Goal: Task Accomplishment & Management: Manage account settings

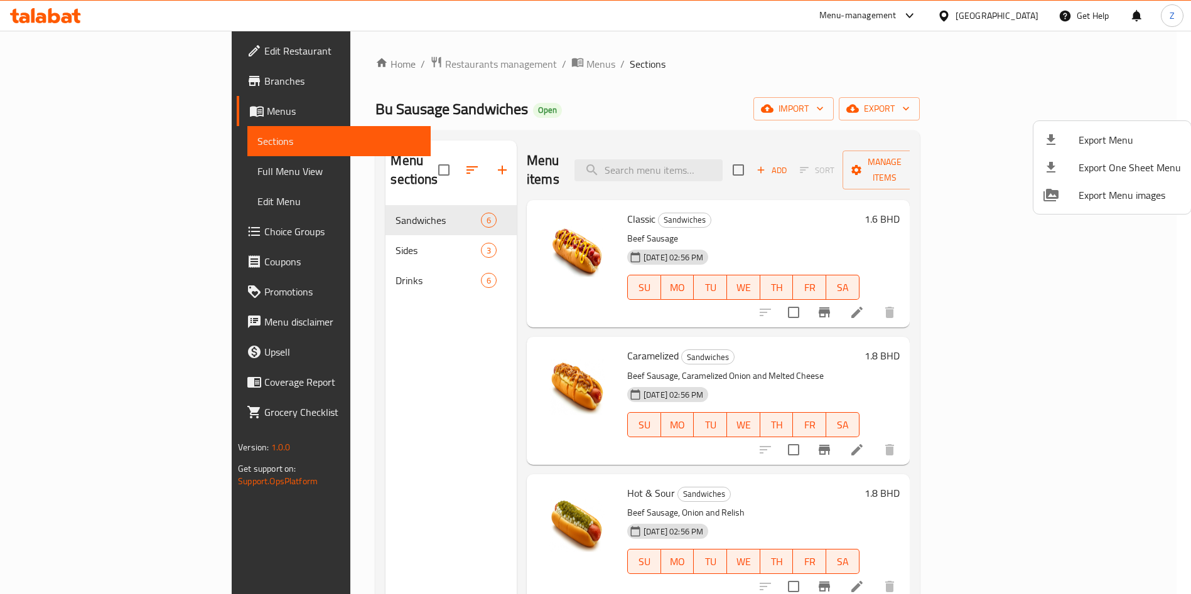
click at [335, 67] on div at bounding box center [595, 297] width 1191 height 594
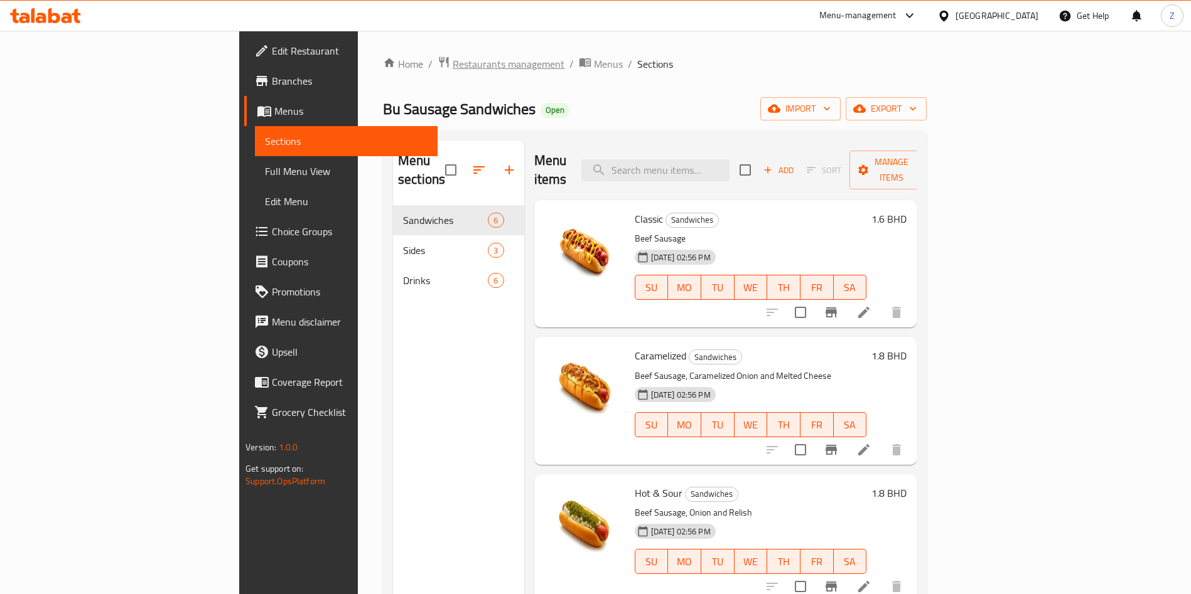
click at [452, 69] on span "Restaurants management" at bounding box center [508, 63] width 112 height 15
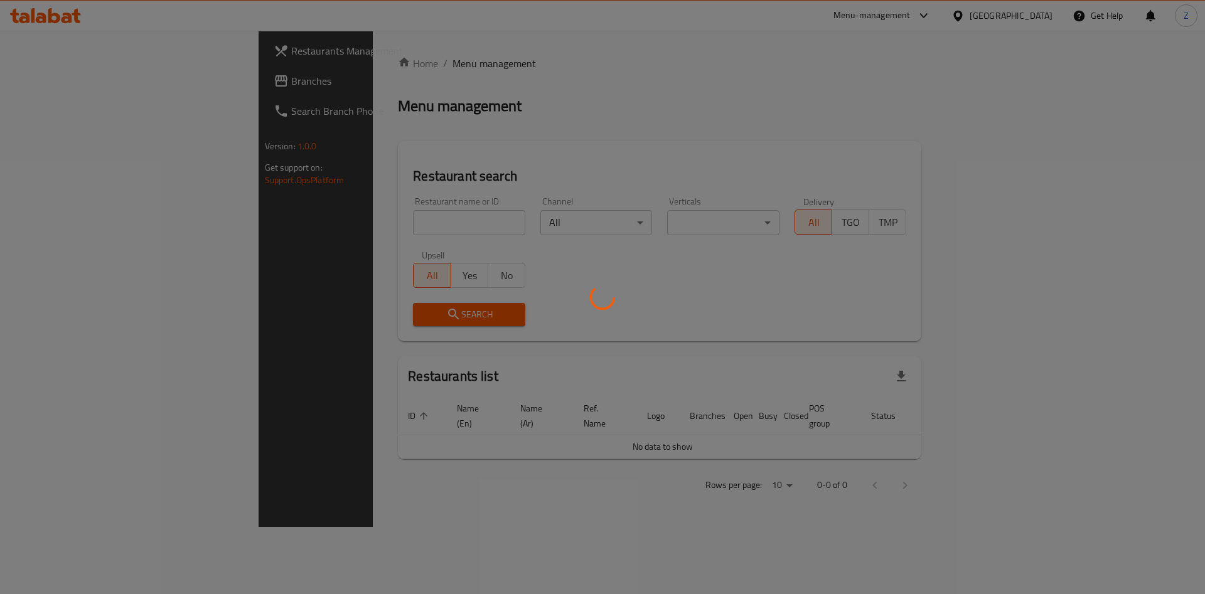
click at [318, 216] on div at bounding box center [602, 297] width 1205 height 594
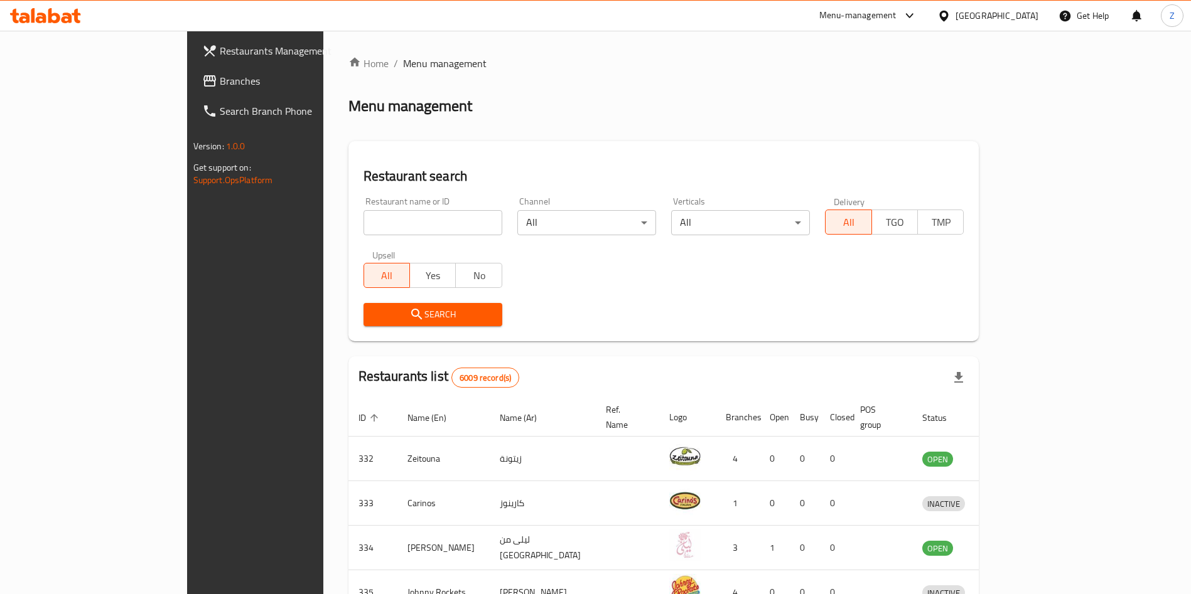
click at [363, 219] on input "search" at bounding box center [432, 222] width 139 height 25
type input "e"
type input "ت"
type input "juice co"
click button "Search" at bounding box center [432, 314] width 139 height 23
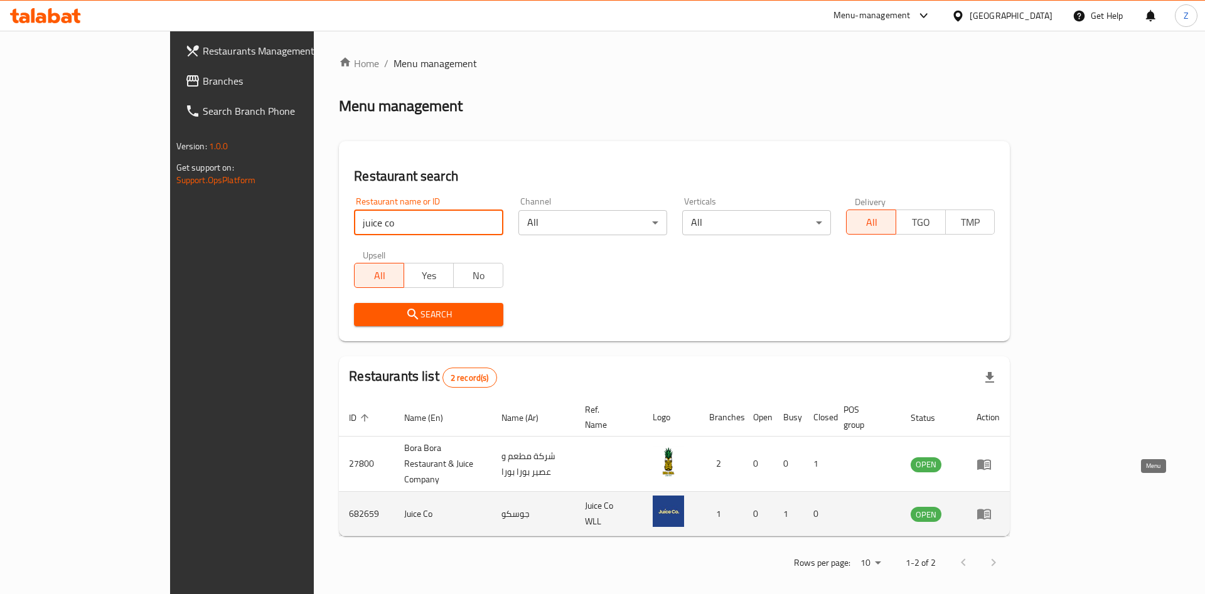
click at [991, 510] on icon "enhanced table" at bounding box center [984, 515] width 14 height 11
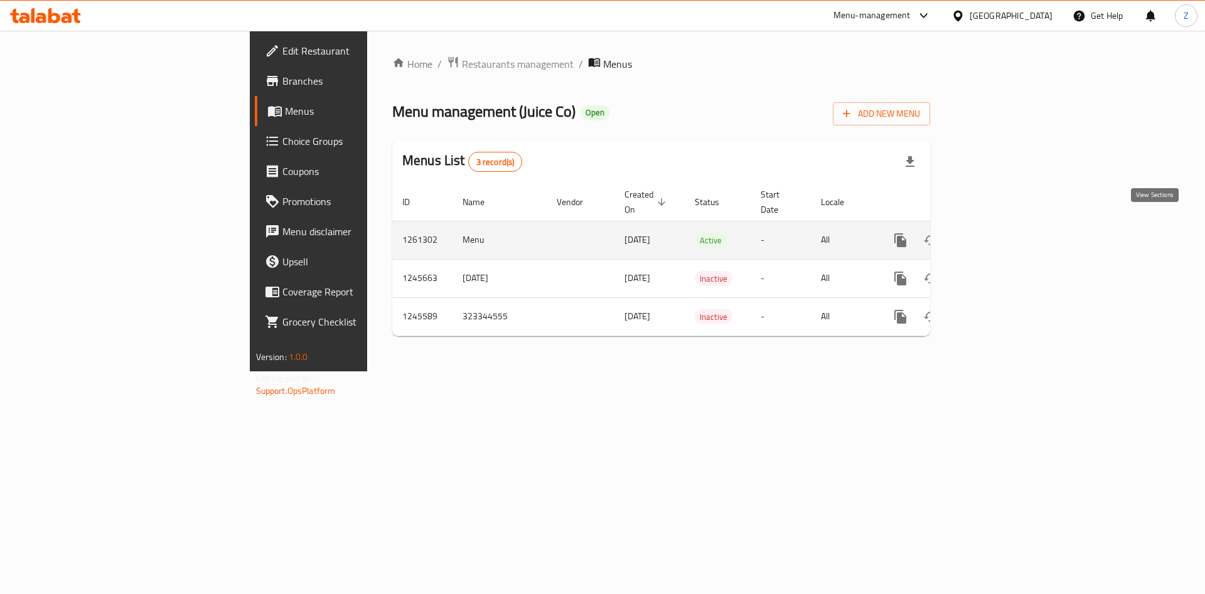
click at [998, 233] on icon "enhanced table" at bounding box center [990, 240] width 15 height 15
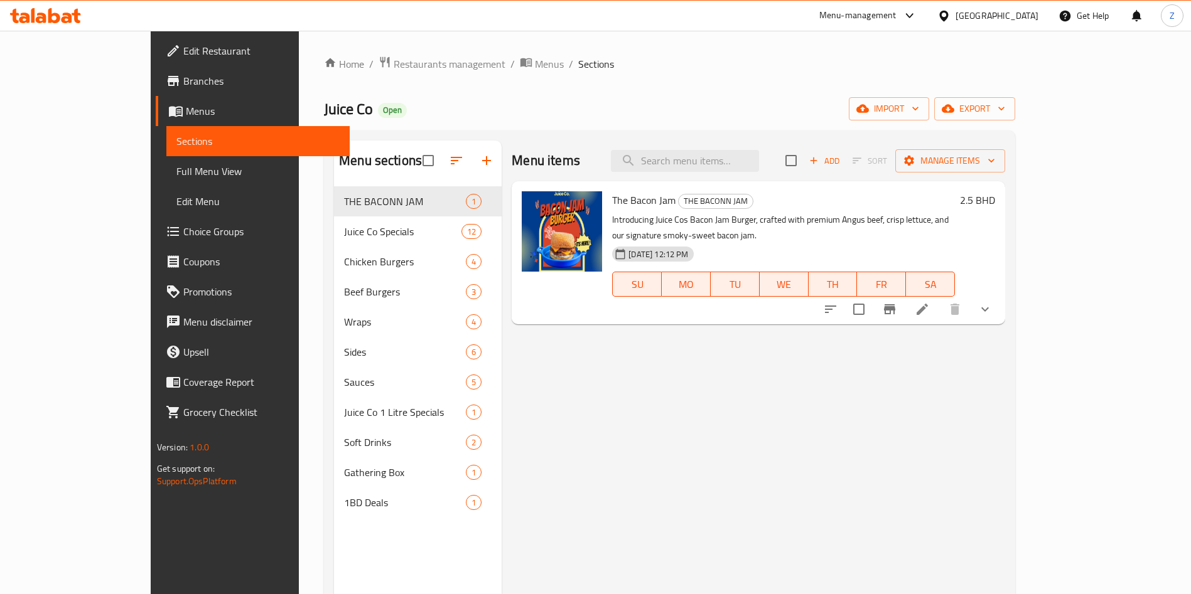
click at [989, 420] on div "Menu items Add Sort Manage items The Bacon Jam THE BACONN JAM Introducing Juice…" at bounding box center [752, 438] width 503 height 594
click at [183, 226] on span "Choice Groups" at bounding box center [261, 231] width 156 height 15
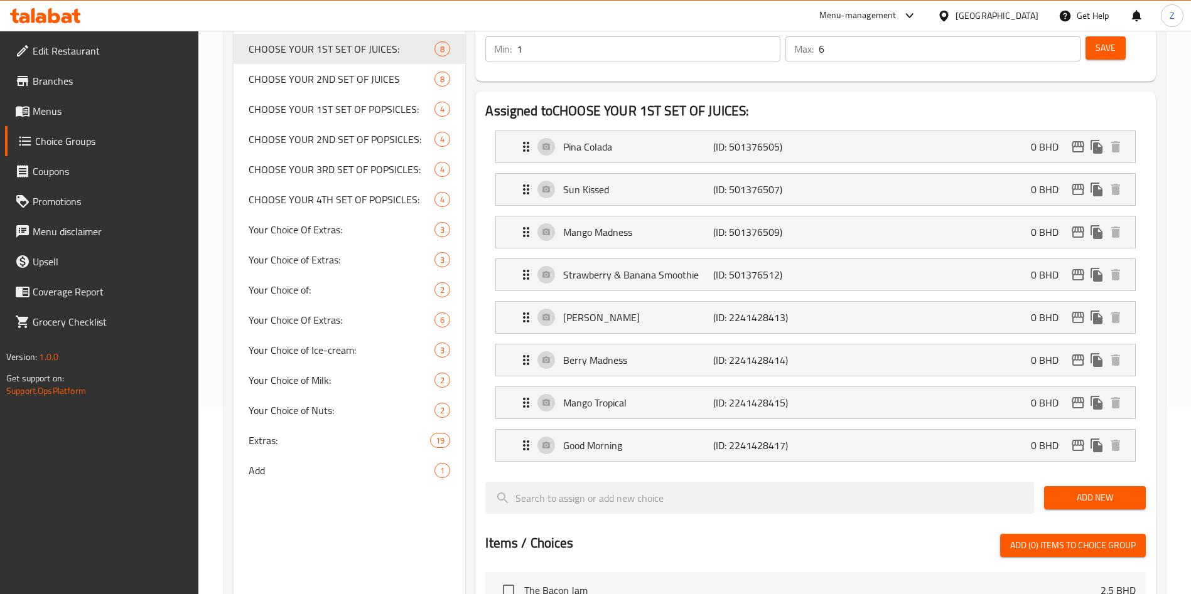
scroll to position [619, 0]
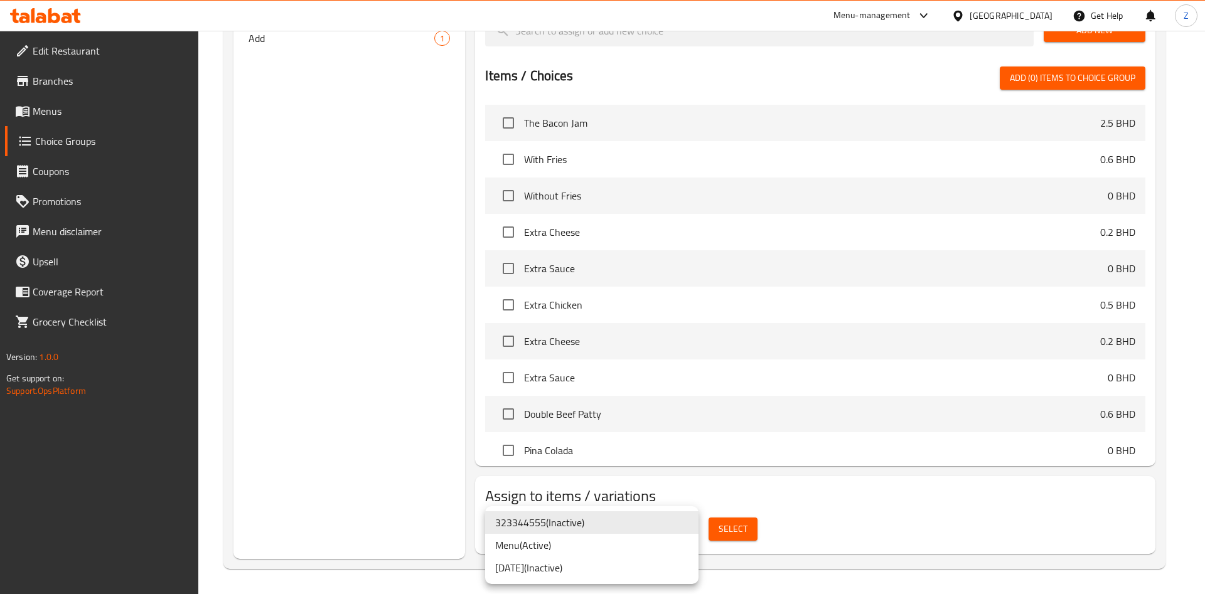
click at [579, 550] on li "Menu ( Active )" at bounding box center [591, 545] width 213 height 23
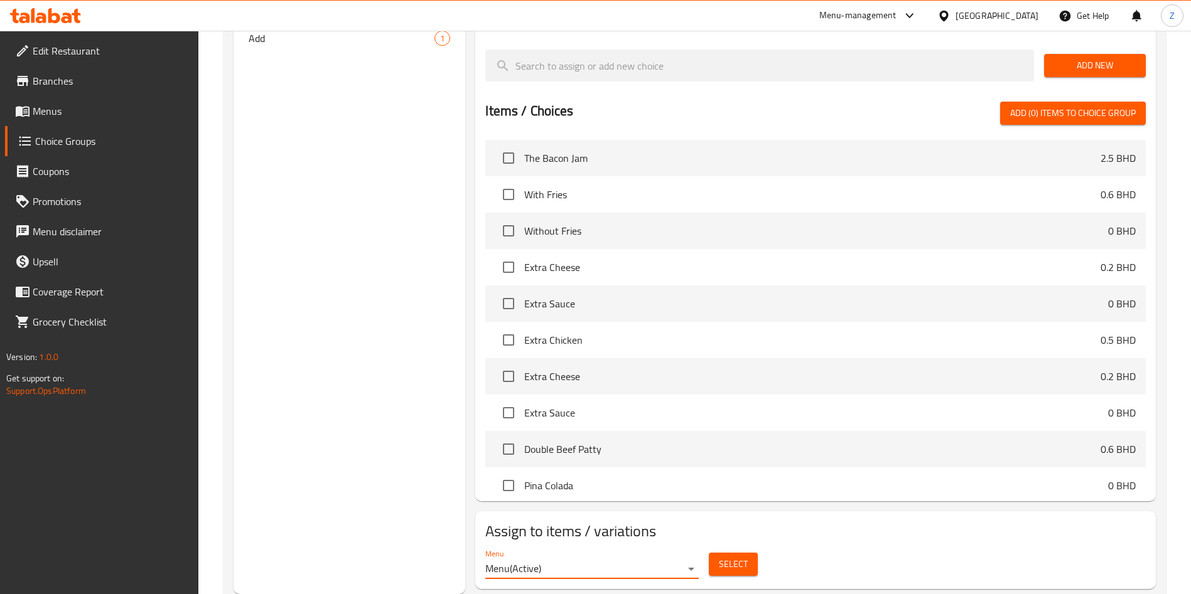
click at [736, 557] on span "Select" at bounding box center [733, 565] width 29 height 16
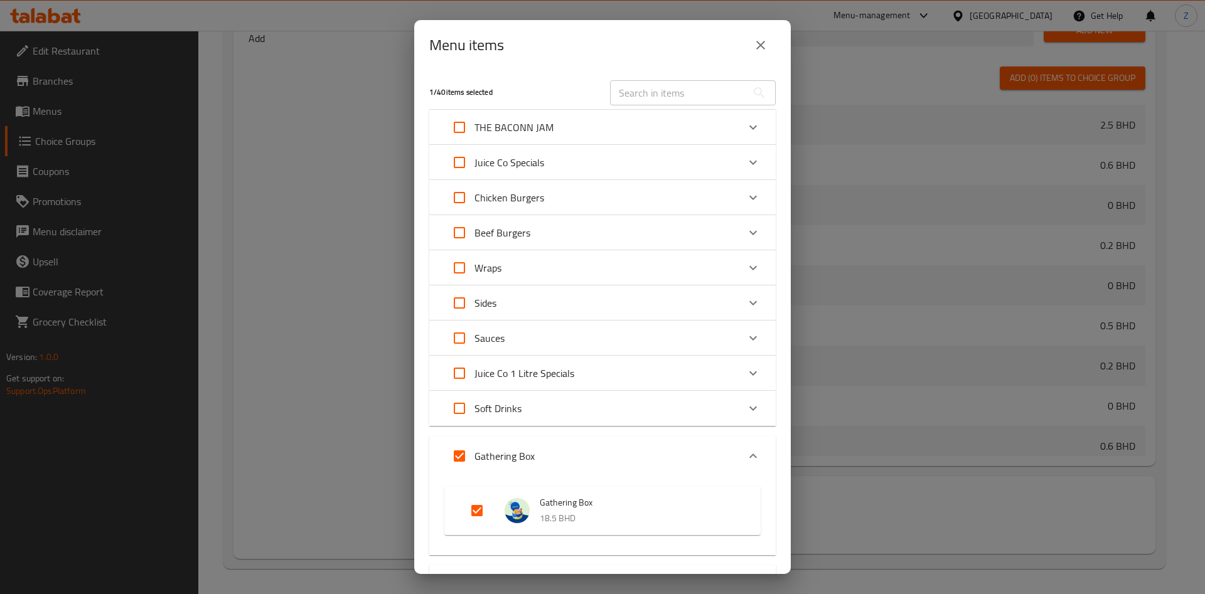
click at [758, 43] on icon "close" at bounding box center [760, 45] width 9 height 9
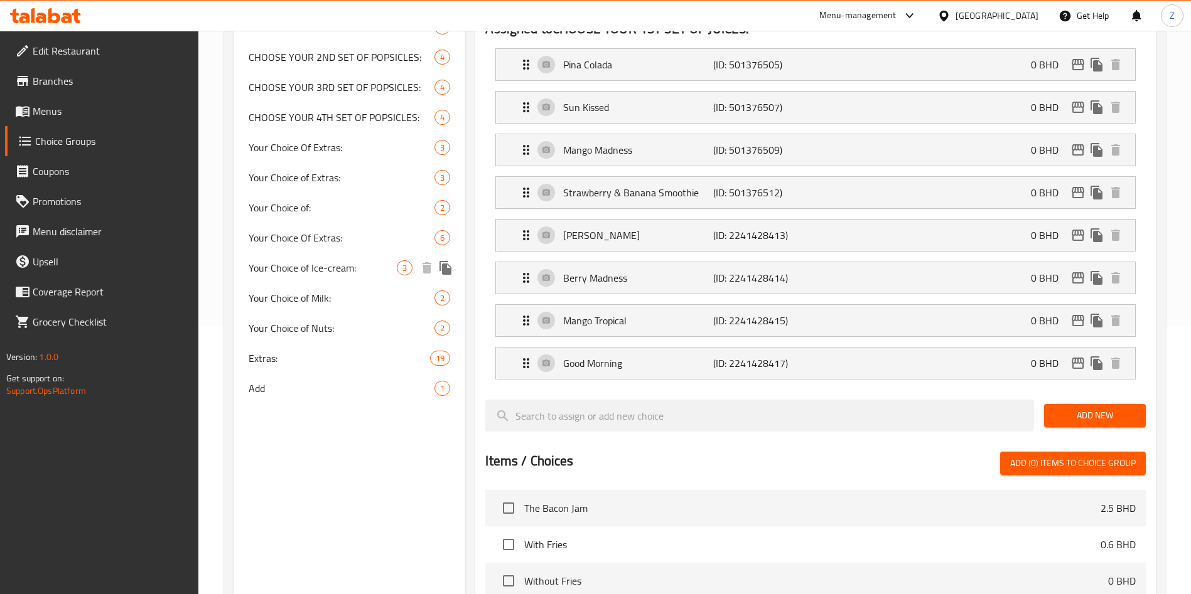
scroll to position [282, 0]
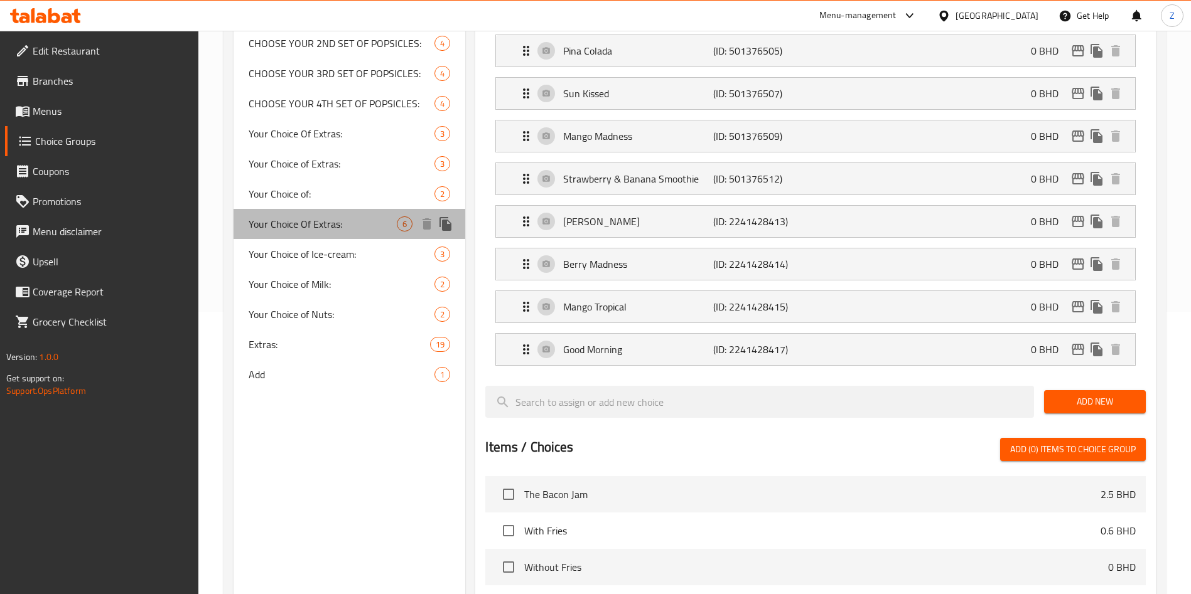
click at [338, 229] on span "Your Choice Of Extras:" at bounding box center [323, 224] width 148 height 15
type input "Your Choice Of Extras:"
type input "إختيارك من الإضافات:"
type input "0"
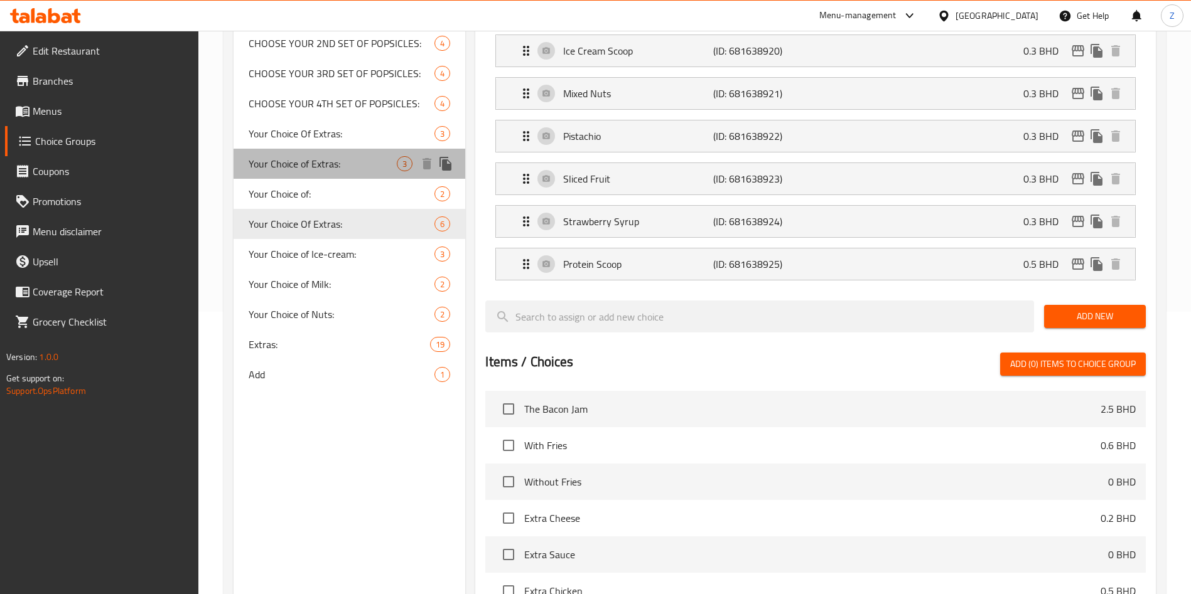
click at [357, 154] on div "Your Choice of Extras: 3" at bounding box center [349, 164] width 232 height 30
type input "Your Choice of Extras:"
type input "3"
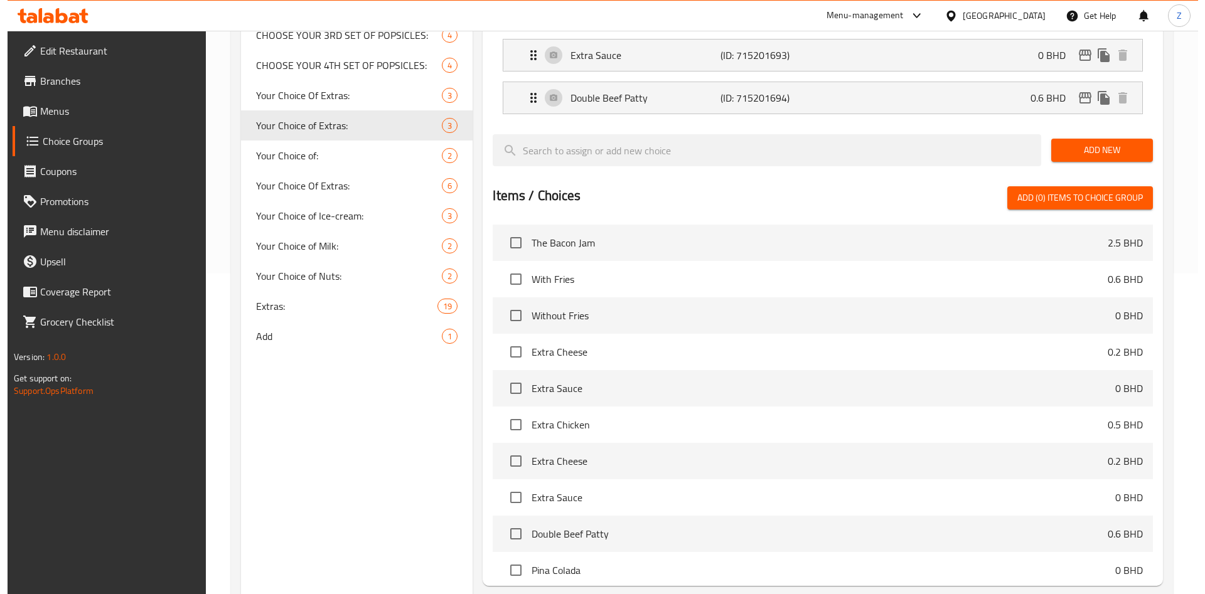
scroll to position [405, 0]
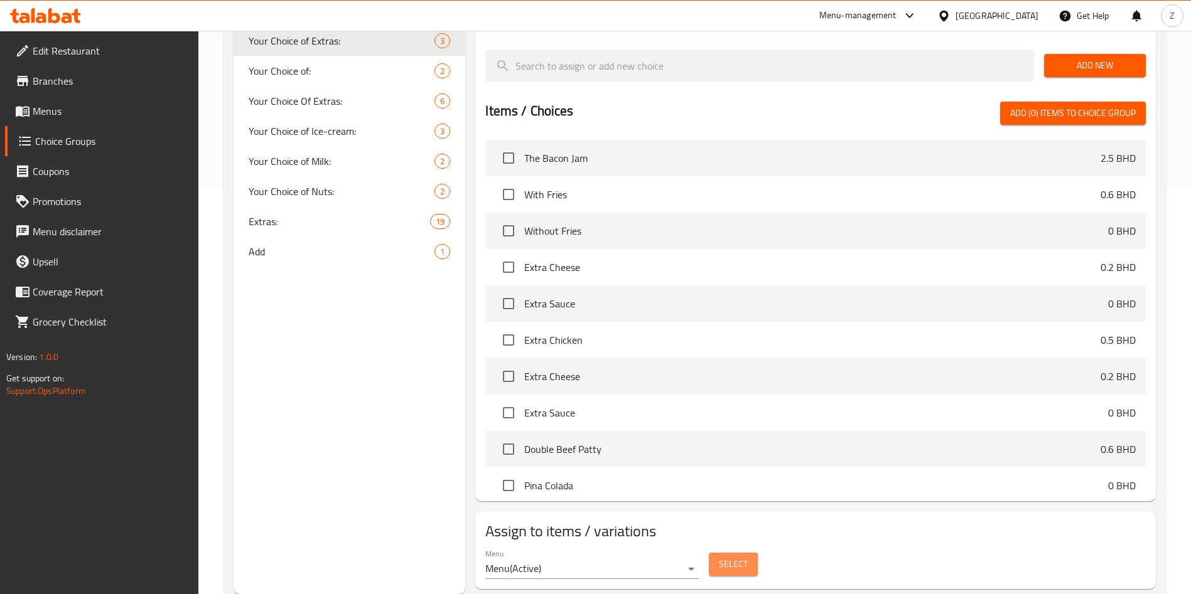
click at [727, 557] on span "Select" at bounding box center [733, 565] width 29 height 16
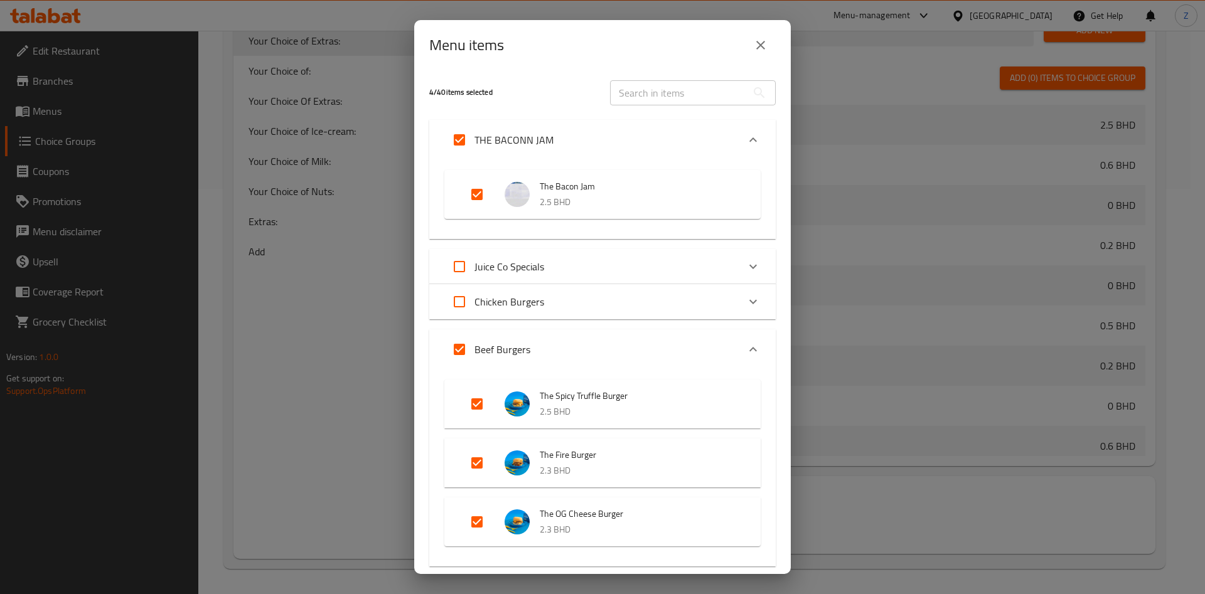
click at [483, 195] on input "Expand" at bounding box center [477, 194] width 30 height 30
checkbox input "false"
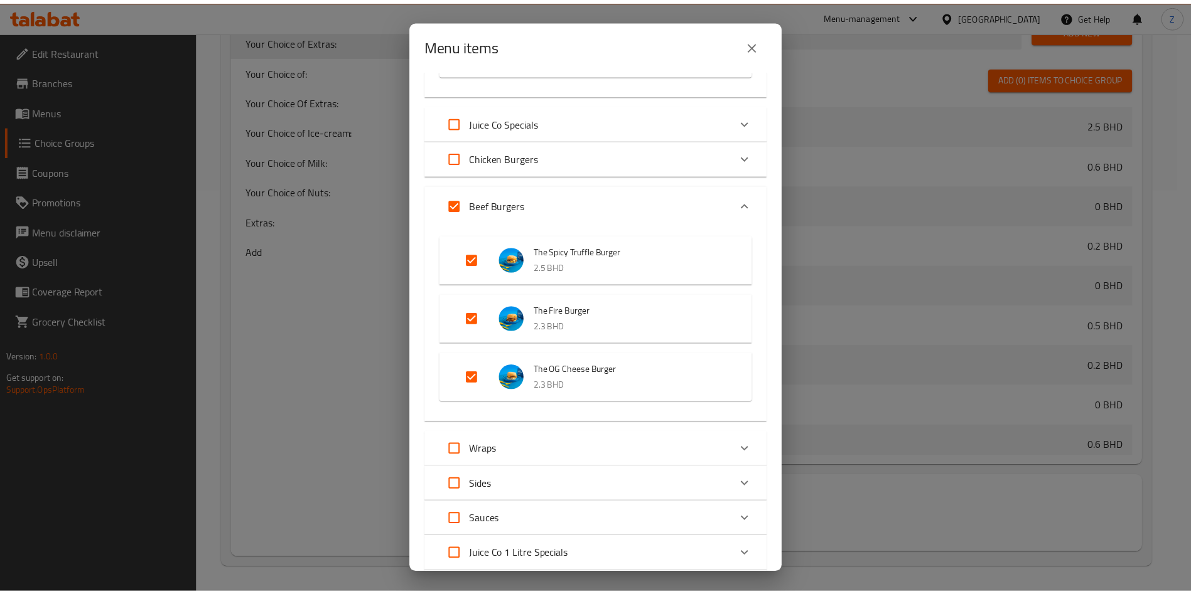
scroll to position [336, 0]
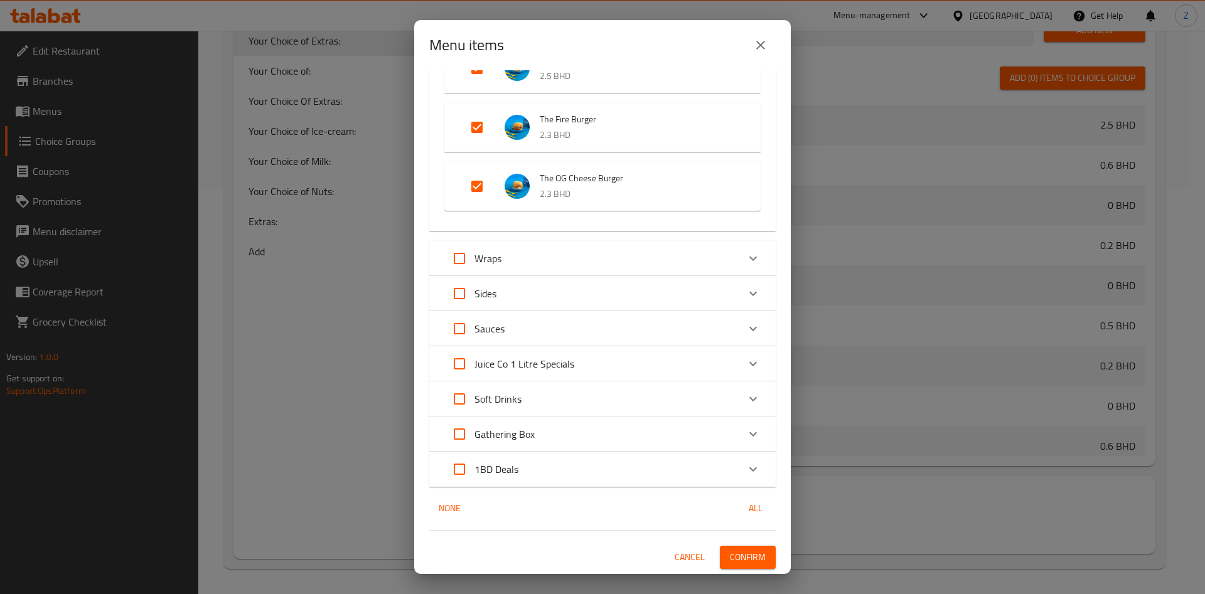
click at [744, 550] on span "Confirm" at bounding box center [748, 558] width 36 height 16
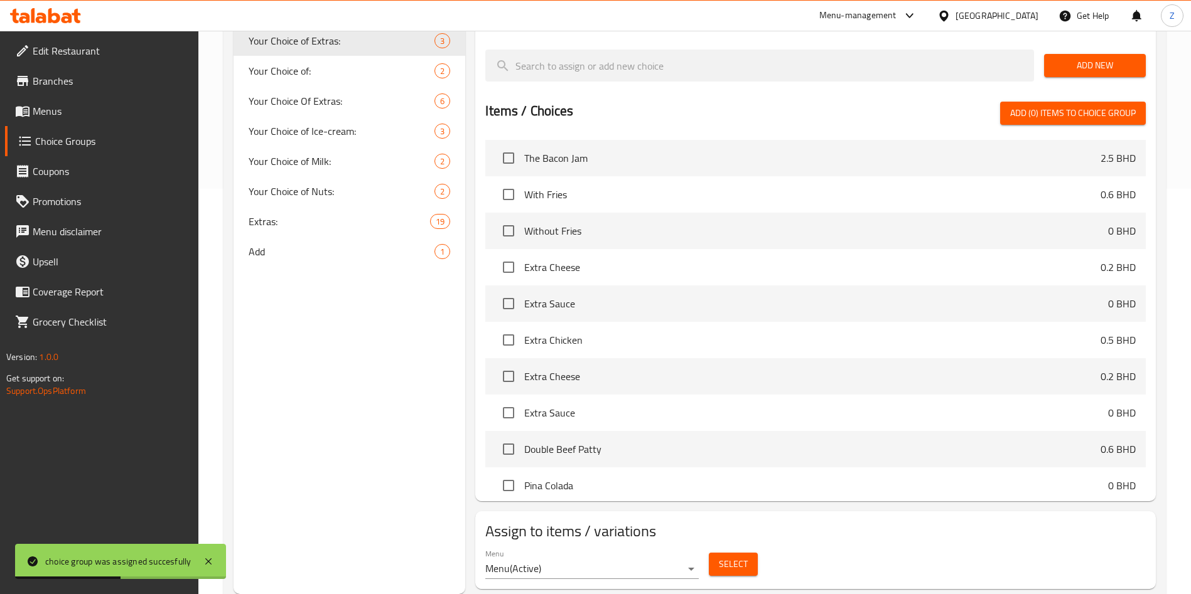
scroll to position [0, 0]
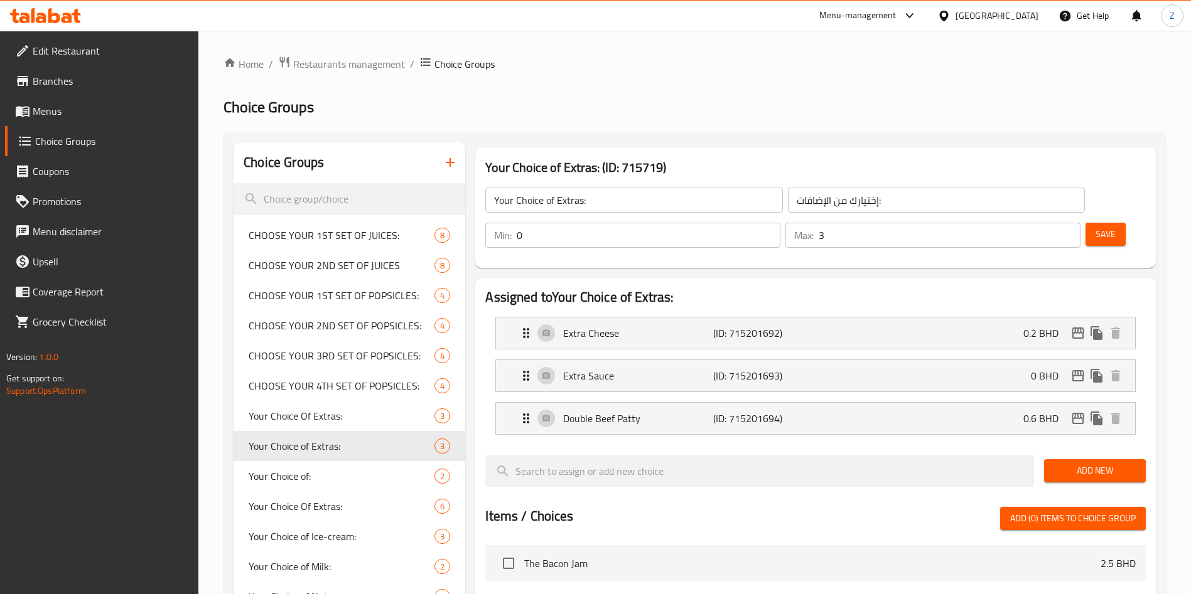
click at [1065, 112] on h2 "Choice Groups" at bounding box center [694, 107] width 942 height 20
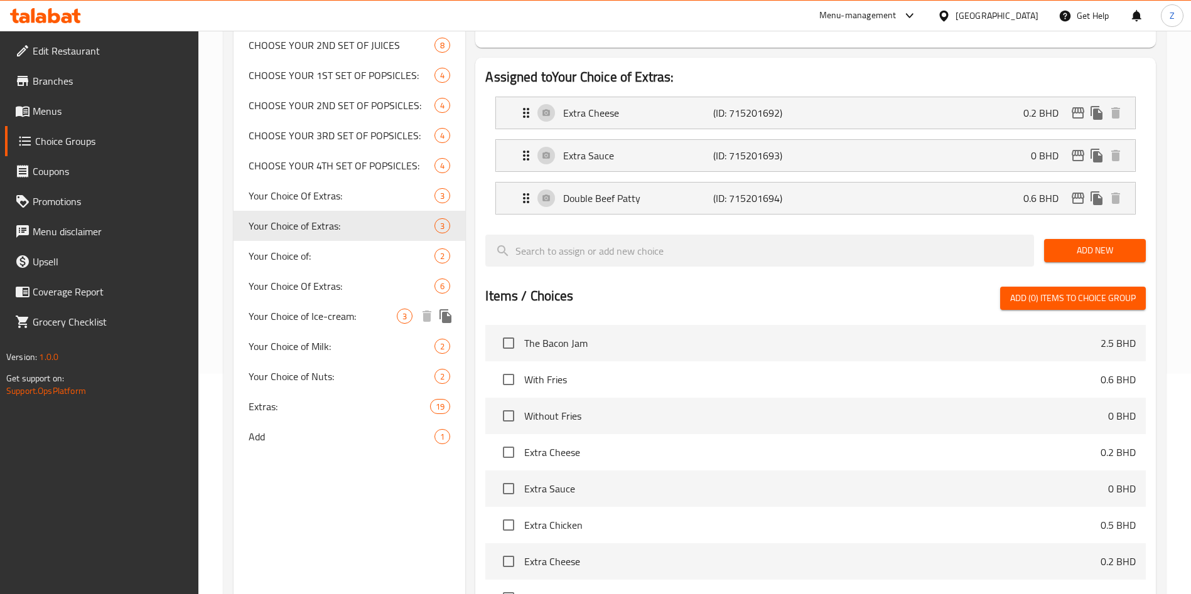
scroll to position [217, 0]
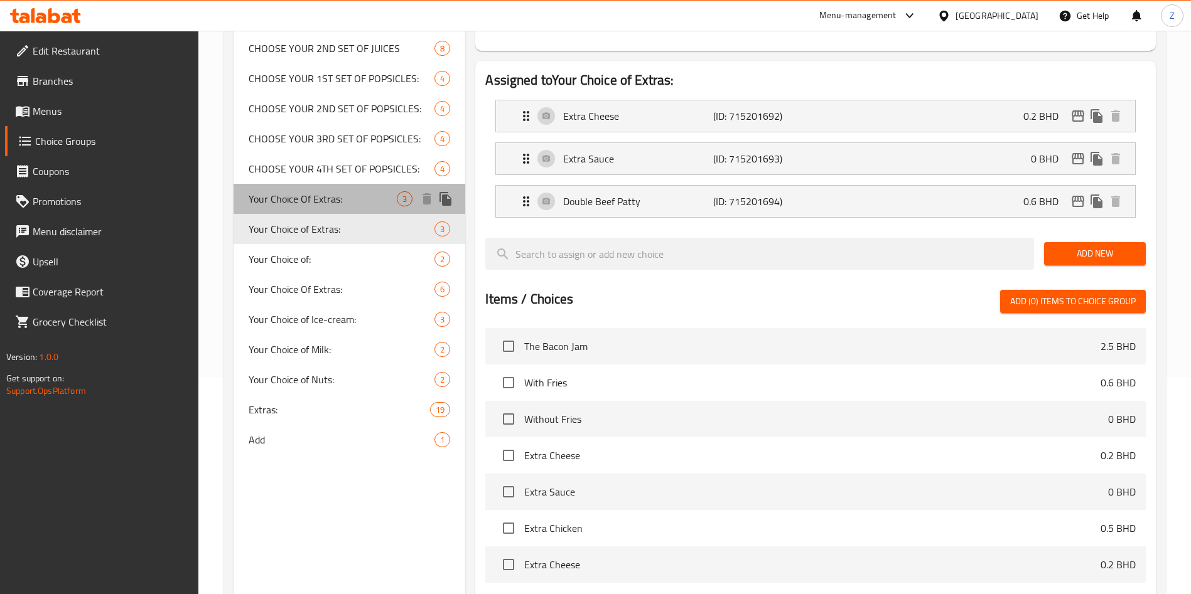
click at [304, 203] on span "Your Choice Of Extras:" at bounding box center [323, 198] width 148 height 15
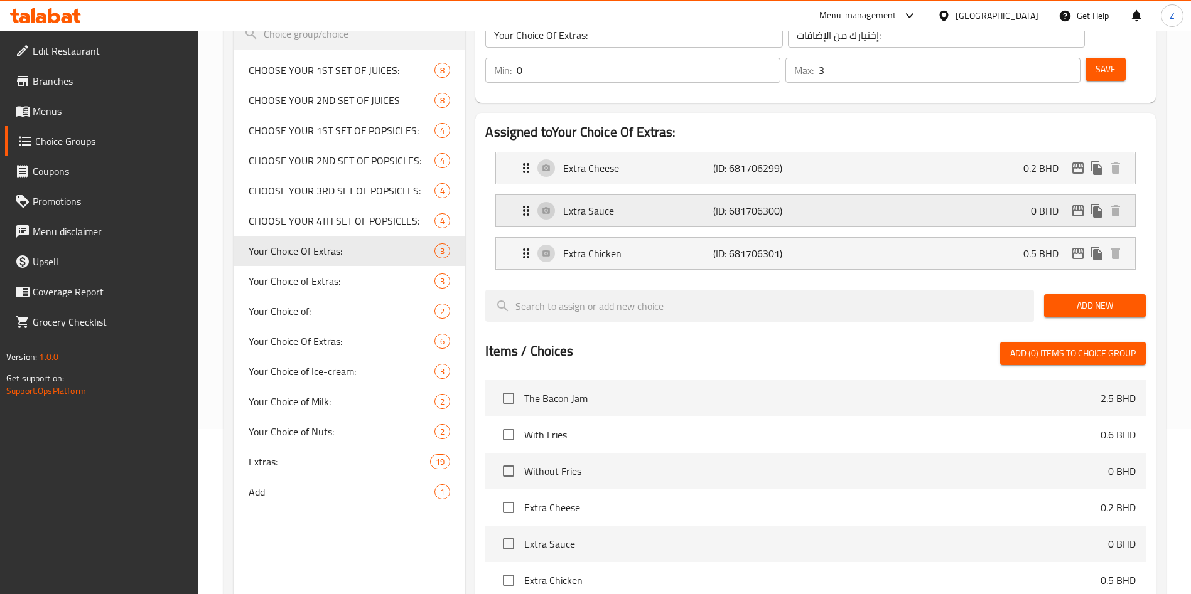
scroll to position [123, 0]
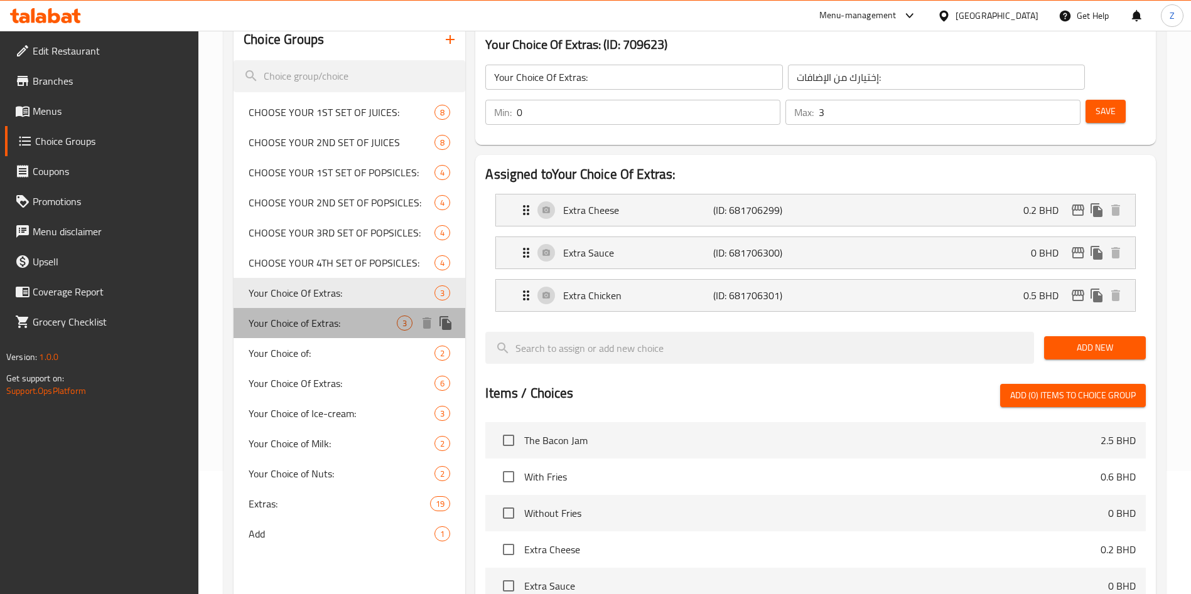
click at [339, 323] on span "Your Choice of Extras:" at bounding box center [323, 323] width 148 height 15
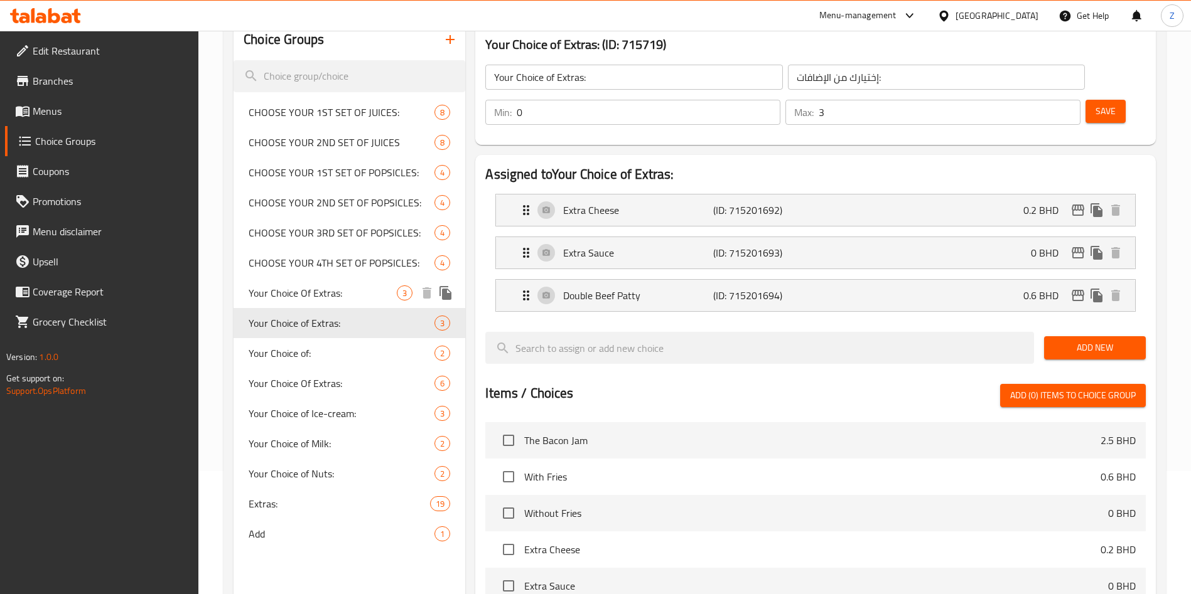
click at [341, 299] on span "Your Choice Of Extras:" at bounding box center [323, 293] width 148 height 15
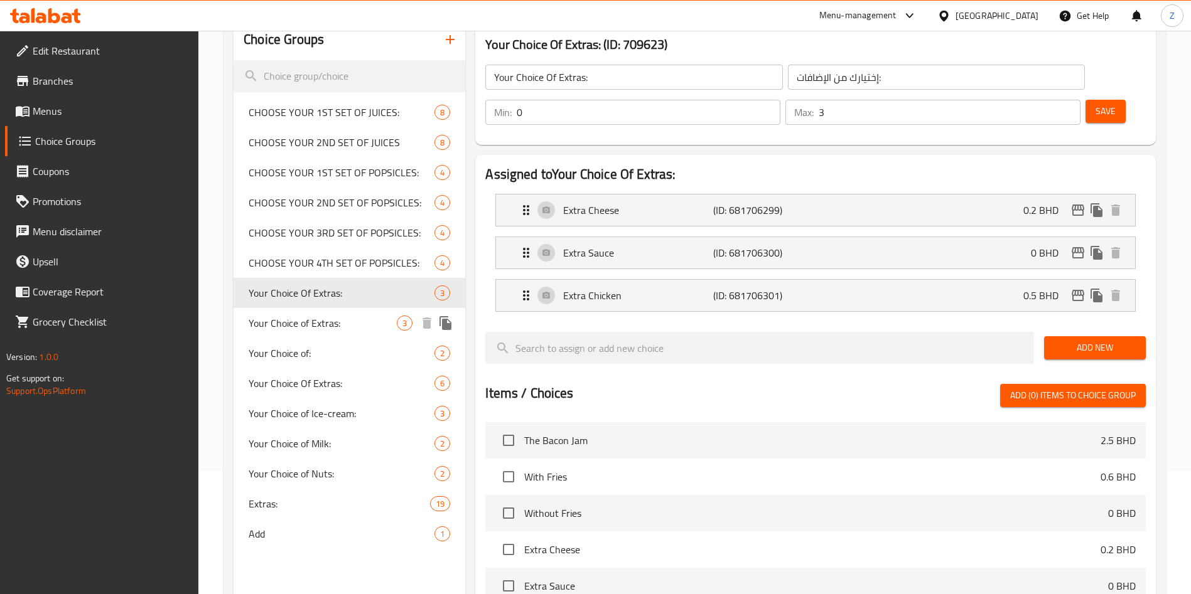
click at [348, 316] on span "Your Choice of Extras:" at bounding box center [323, 323] width 148 height 15
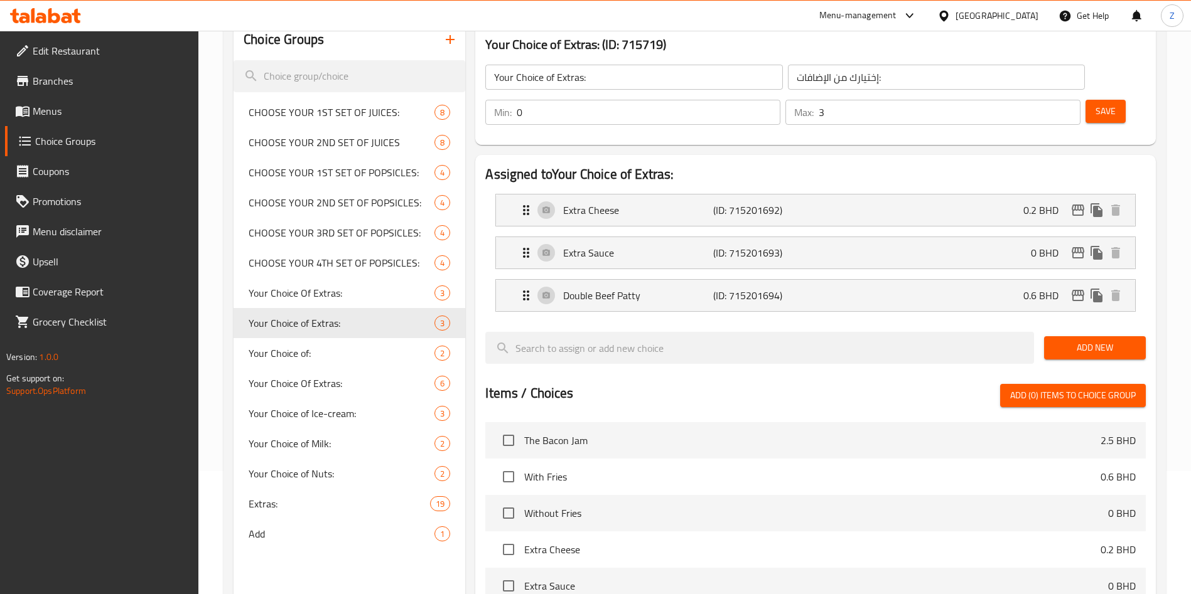
click at [1177, 245] on div "Home / Restaurants management / Choice Groups Choice Groups Choice Groups CHOOS…" at bounding box center [694, 410] width 992 height 1004
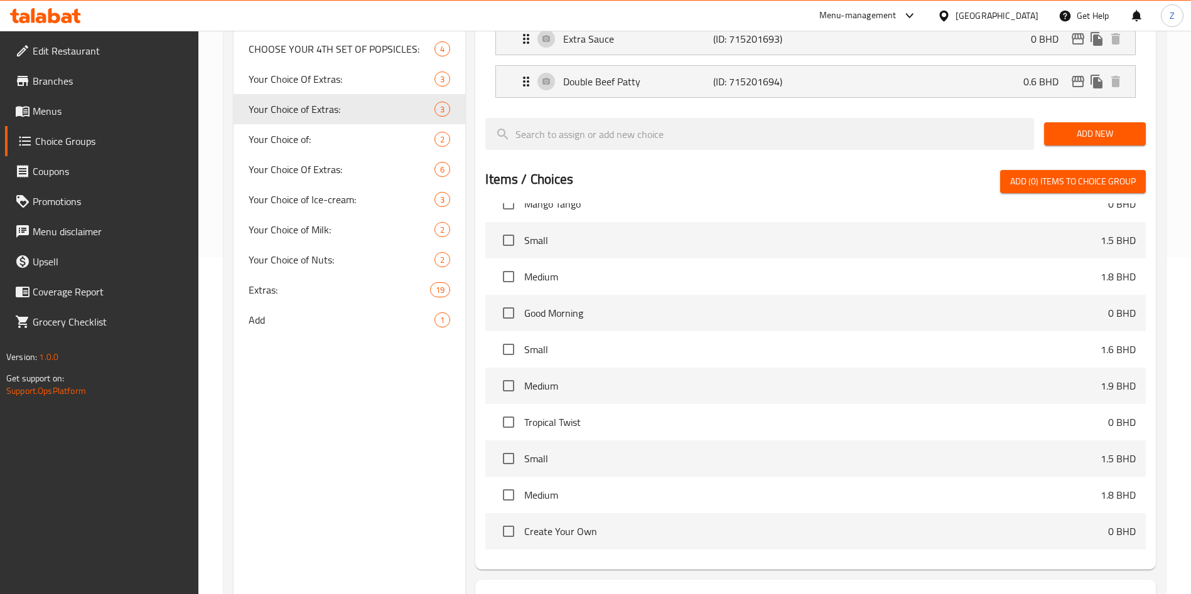
scroll to position [405, 0]
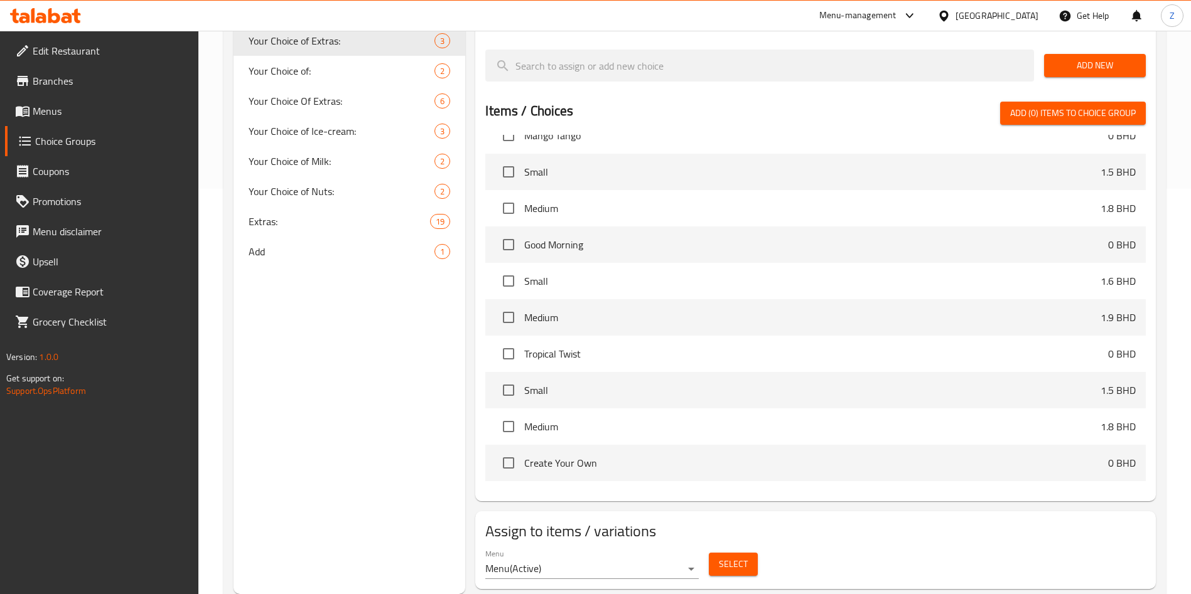
click at [743, 553] on button "Select" at bounding box center [733, 564] width 49 height 23
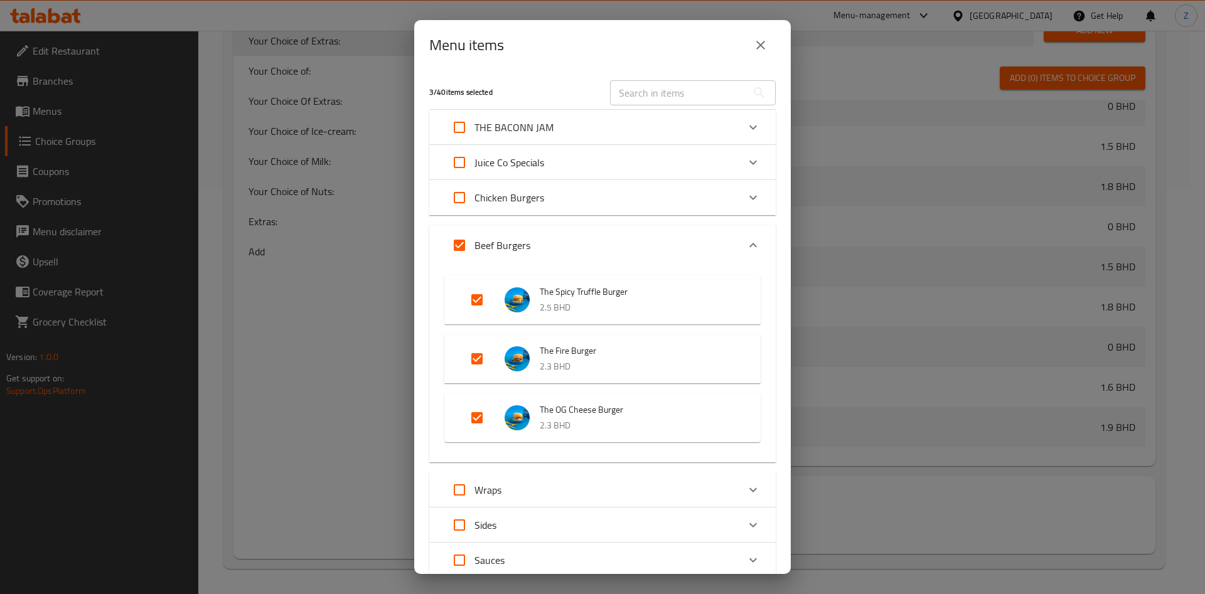
click at [892, 506] on div "Menu items 3 / 40 items selected ​ THE BACONN JAM The Bacon Jam 2.5 BHD Juice C…" at bounding box center [602, 297] width 1205 height 594
click at [875, 518] on div "Menu items 3 / 40 items selected ​ THE BACONN JAM The Bacon Jam 2.5 BHD Juice C…" at bounding box center [602, 297] width 1205 height 594
click at [764, 38] on icon "close" at bounding box center [760, 45] width 15 height 15
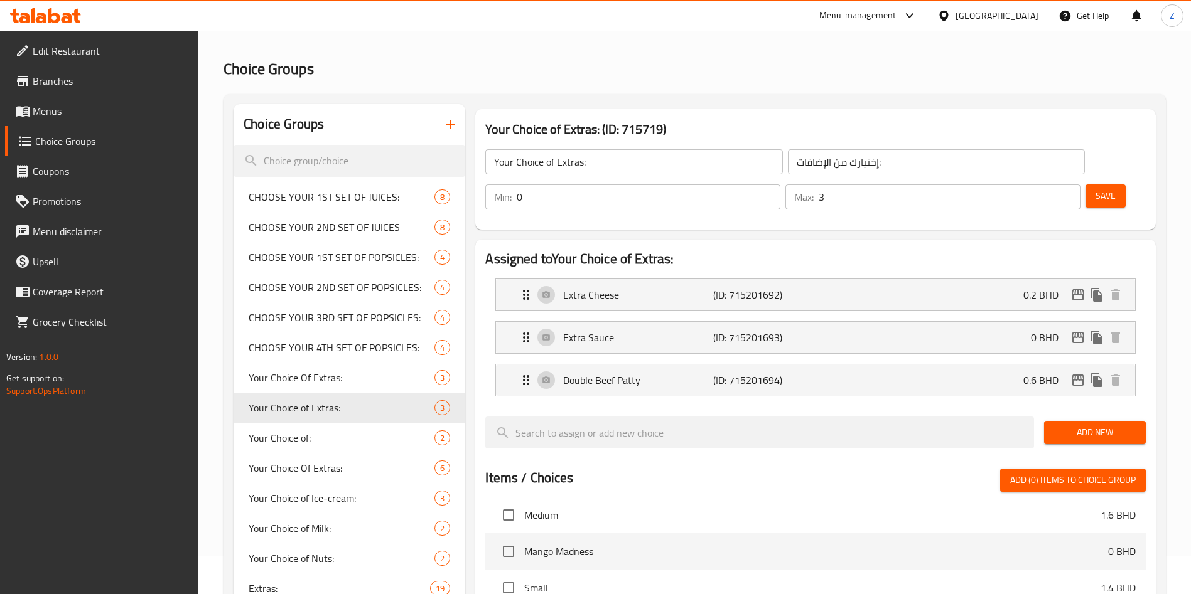
scroll to position [29, 0]
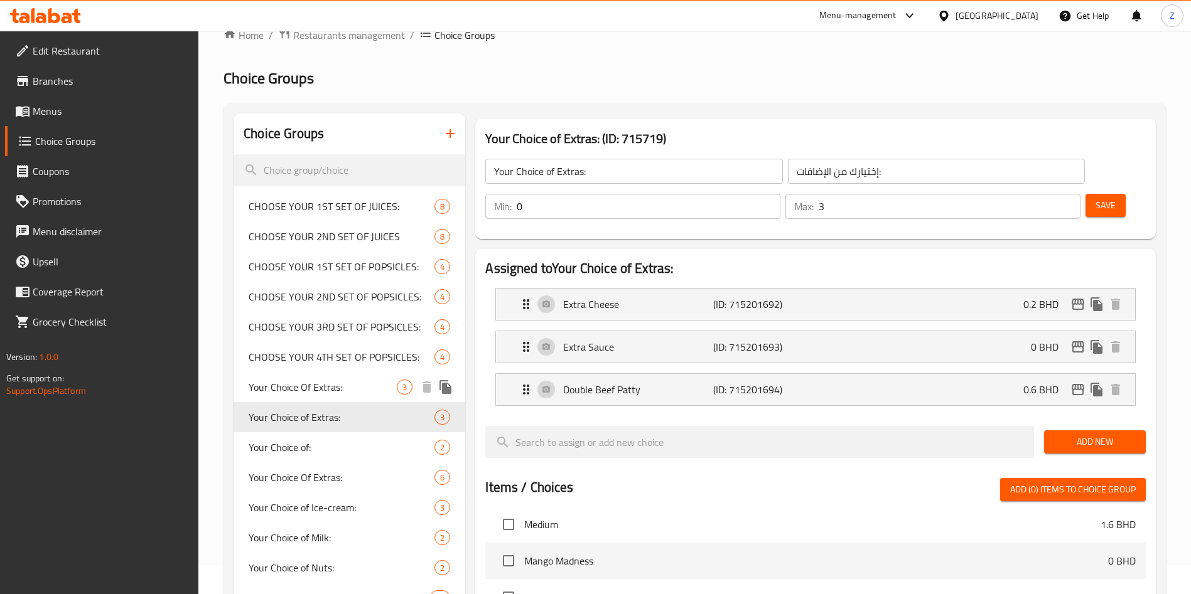
click at [340, 389] on span "Your Choice Of Extras:" at bounding box center [323, 387] width 148 height 15
type input "Your Choice Of Extras:"
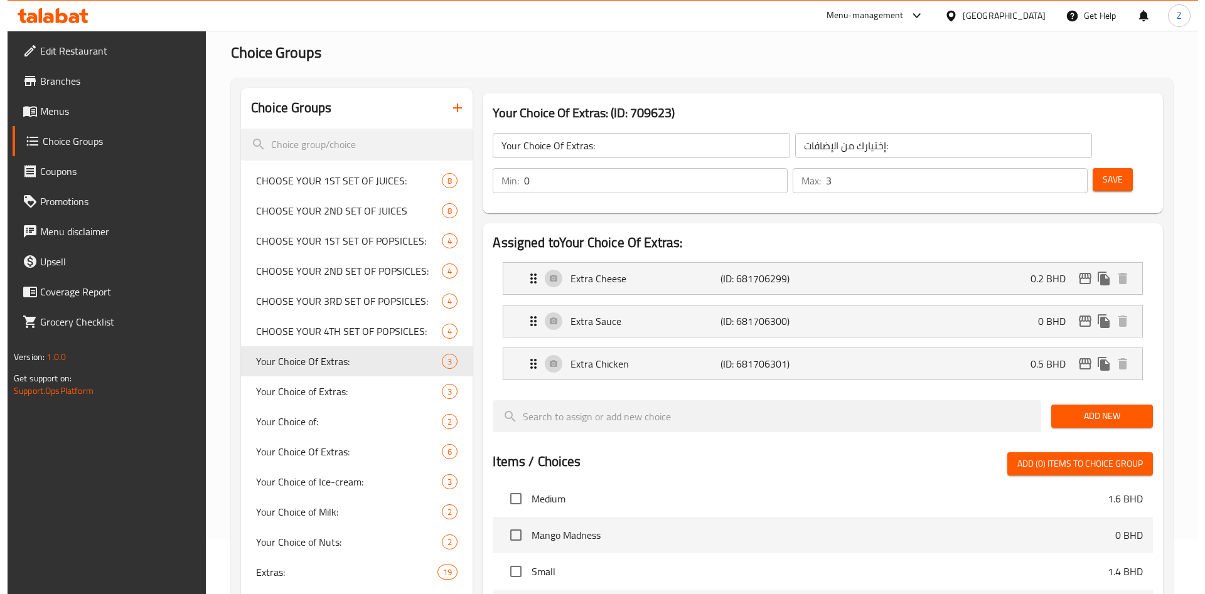
scroll to position [405, 0]
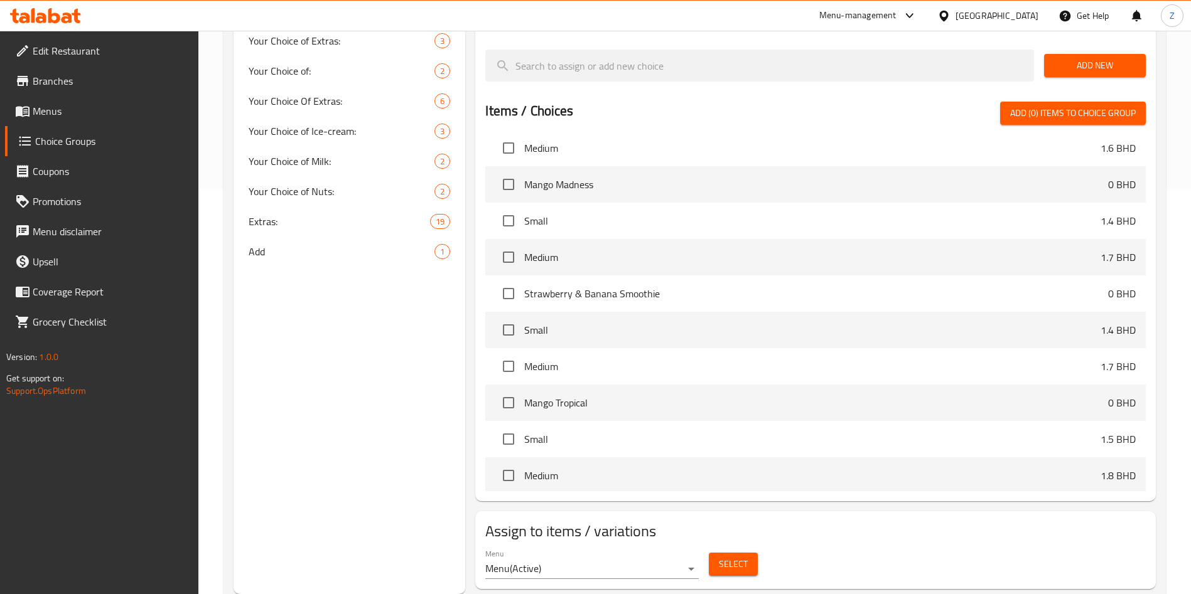
click at [714, 553] on button "Select" at bounding box center [733, 564] width 49 height 23
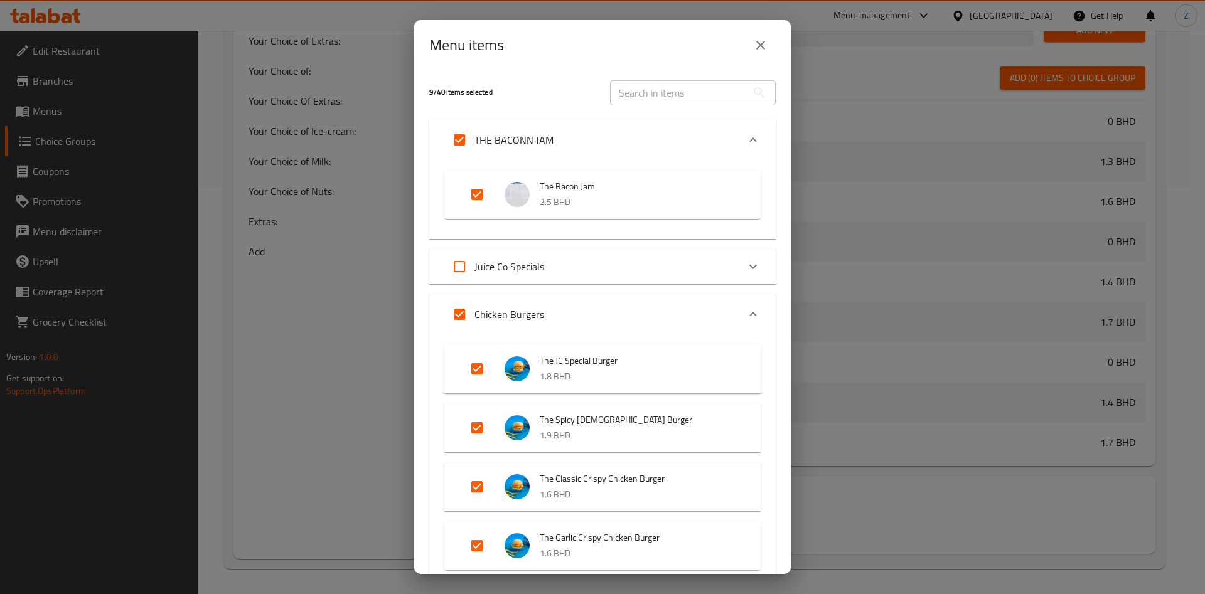
click at [482, 195] on input "Expand" at bounding box center [477, 194] width 30 height 30
checkbox input "false"
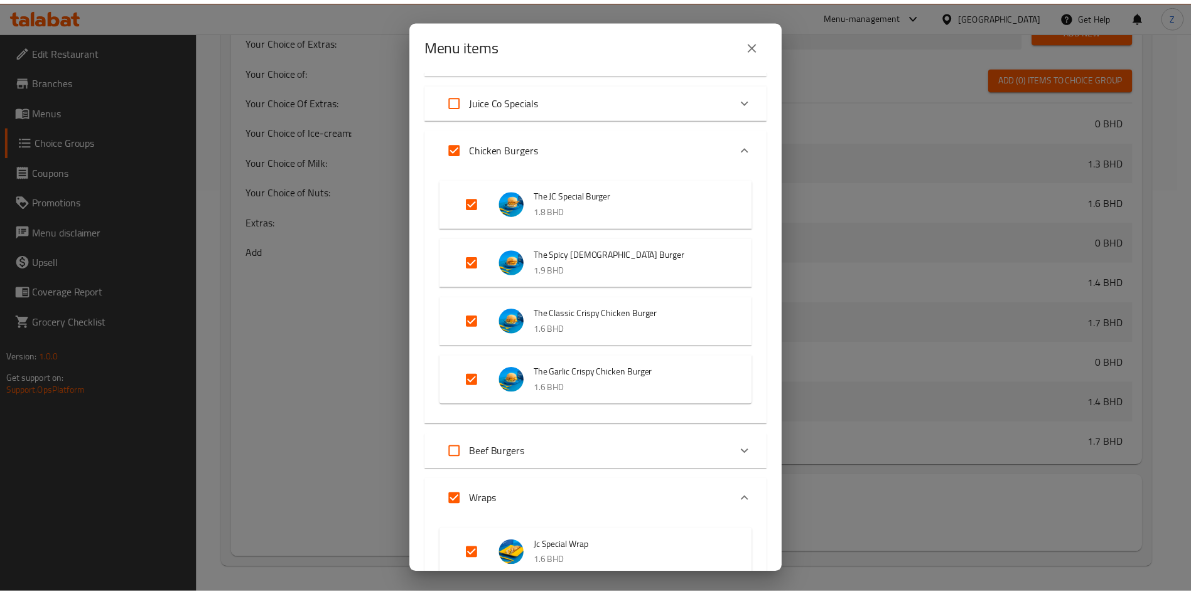
scroll to position [676, 0]
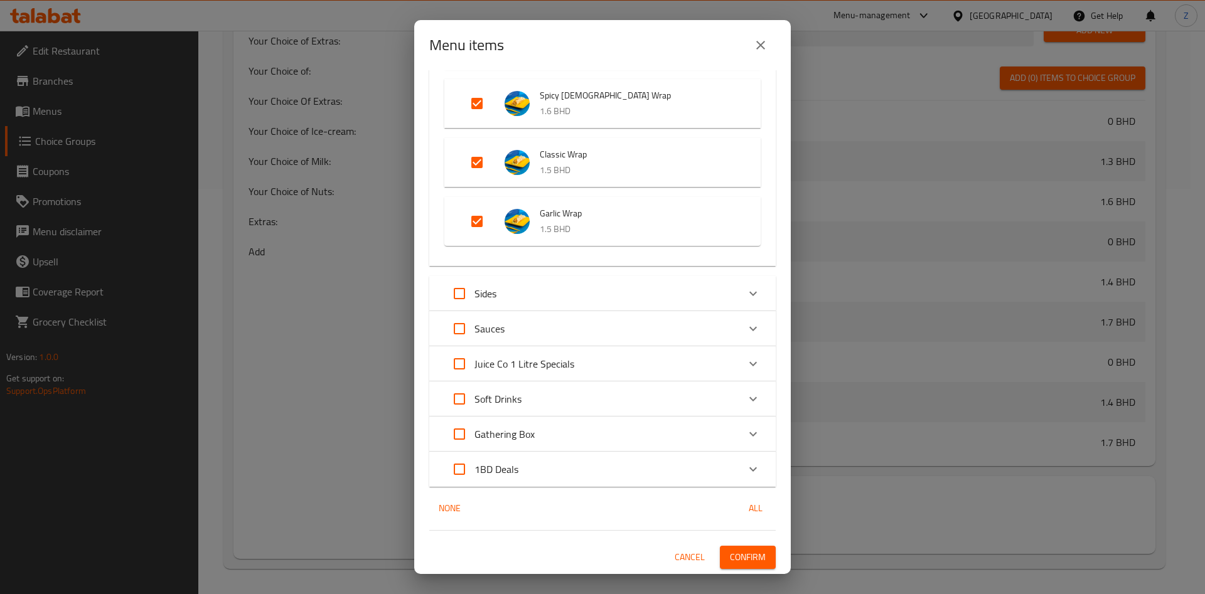
click at [739, 552] on span "Confirm" at bounding box center [748, 558] width 36 height 16
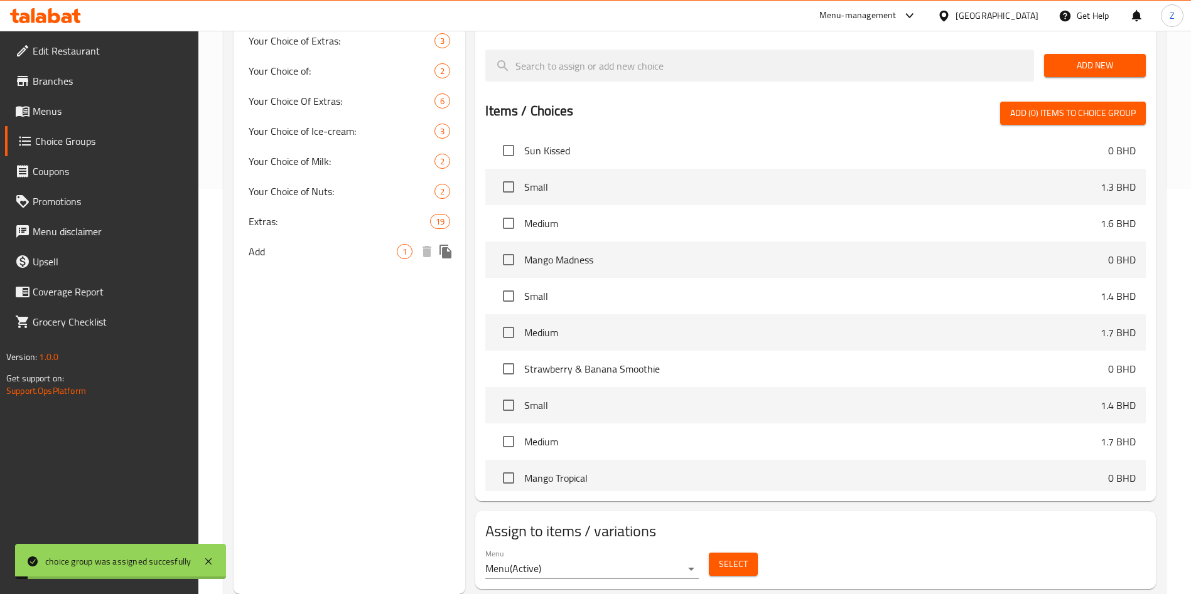
scroll to position [123, 0]
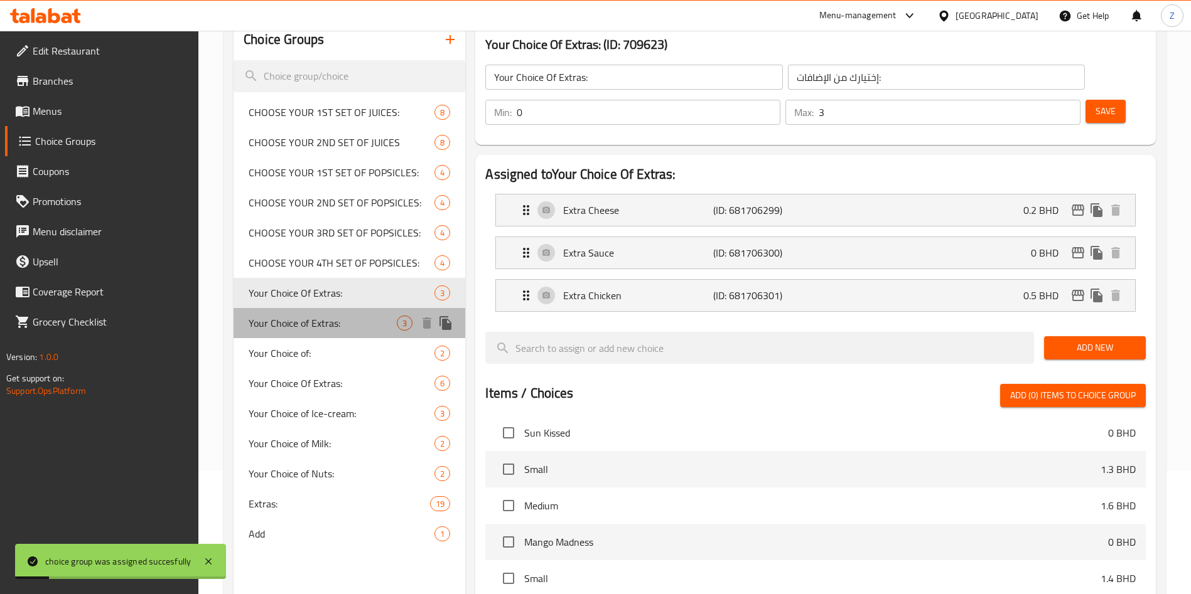
click at [295, 324] on span "Your Choice of Extras:" at bounding box center [323, 323] width 148 height 15
type input "Your Choice of Extras:"
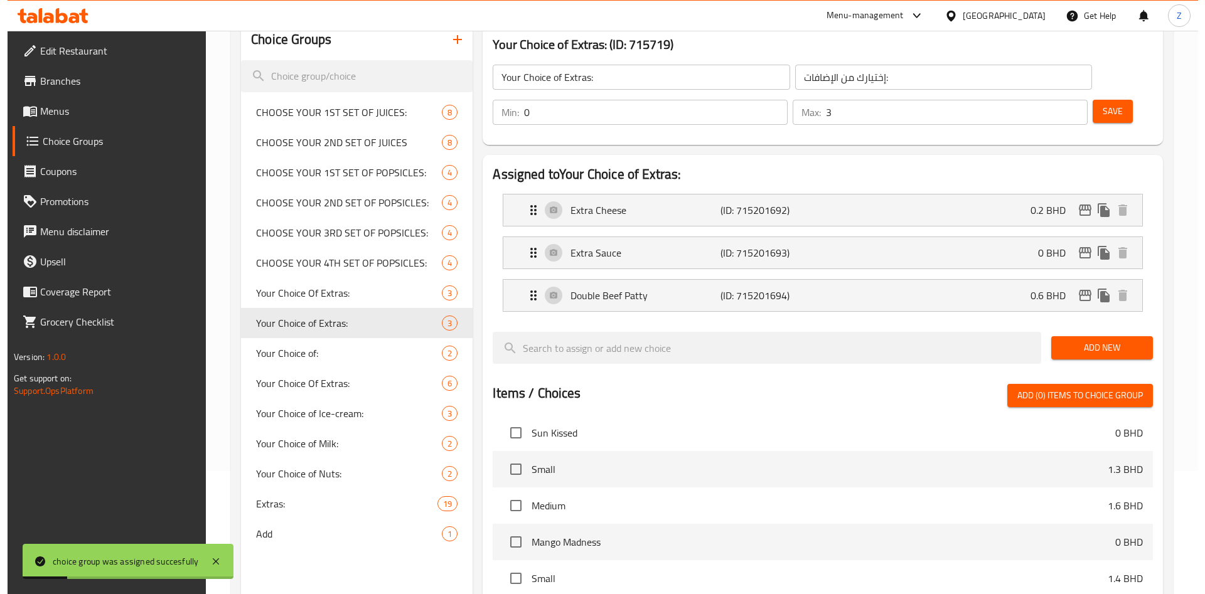
scroll to position [405, 0]
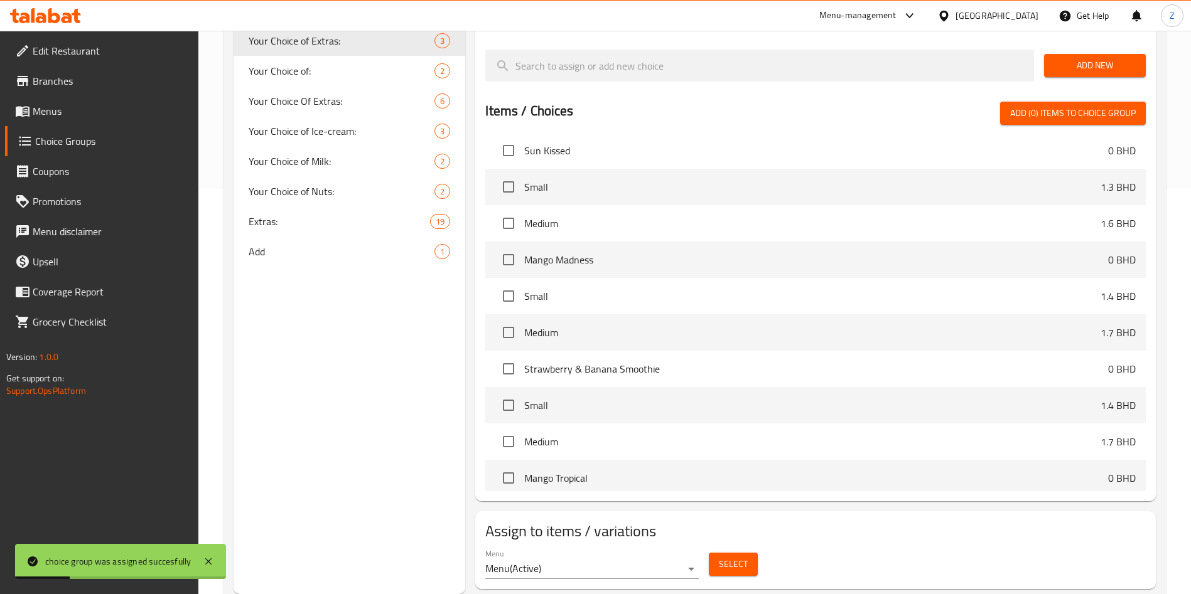
click at [727, 557] on span "Select" at bounding box center [733, 565] width 29 height 16
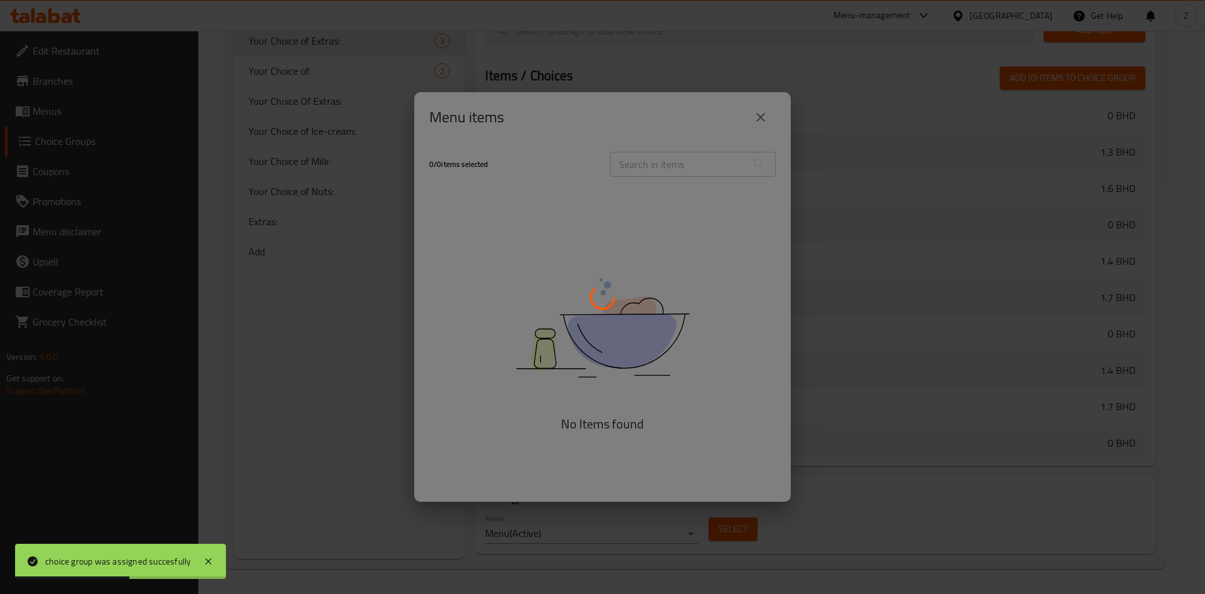
scroll to position [847, 0]
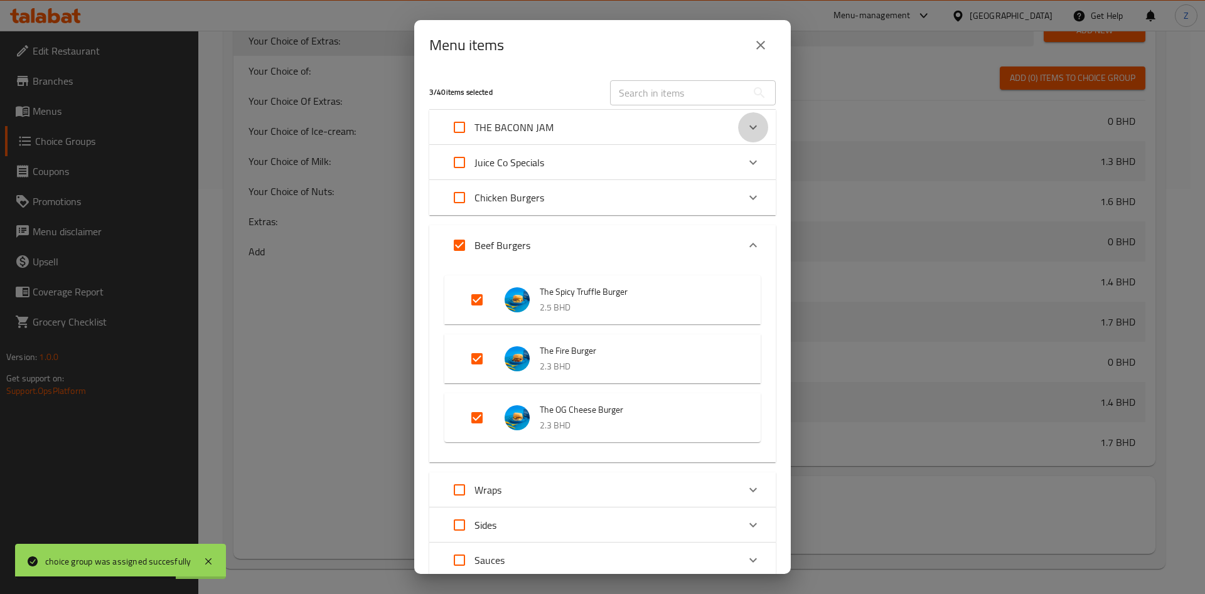
click at [746, 126] on icon "Expand" at bounding box center [753, 127] width 15 height 15
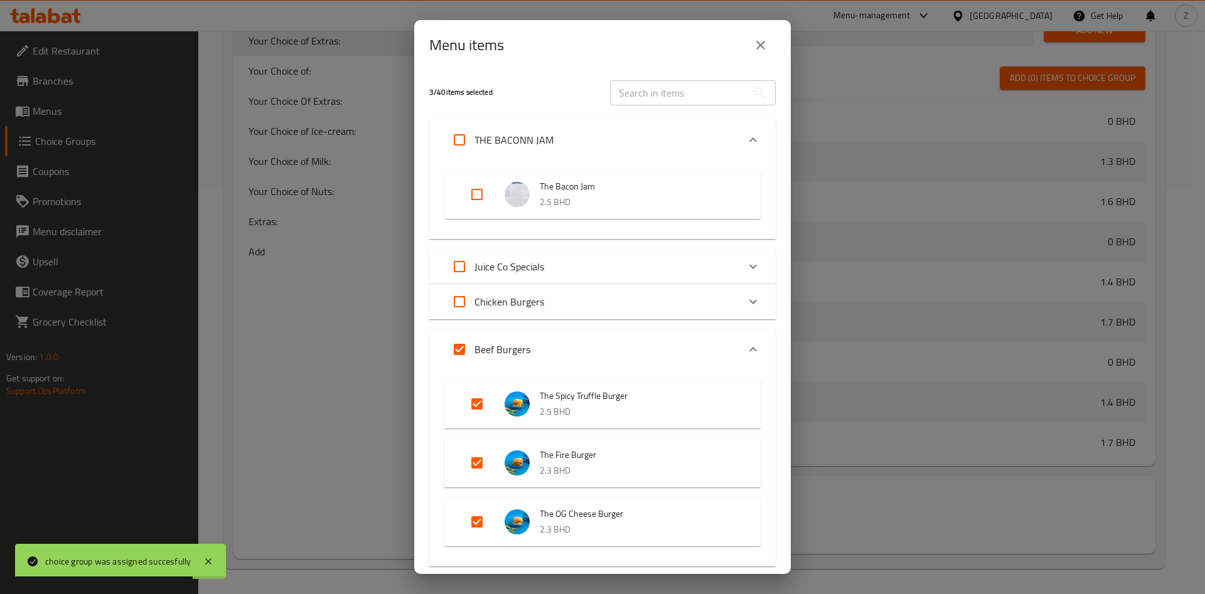
click at [468, 193] on input "Expand" at bounding box center [477, 194] width 30 height 30
checkbox input "true"
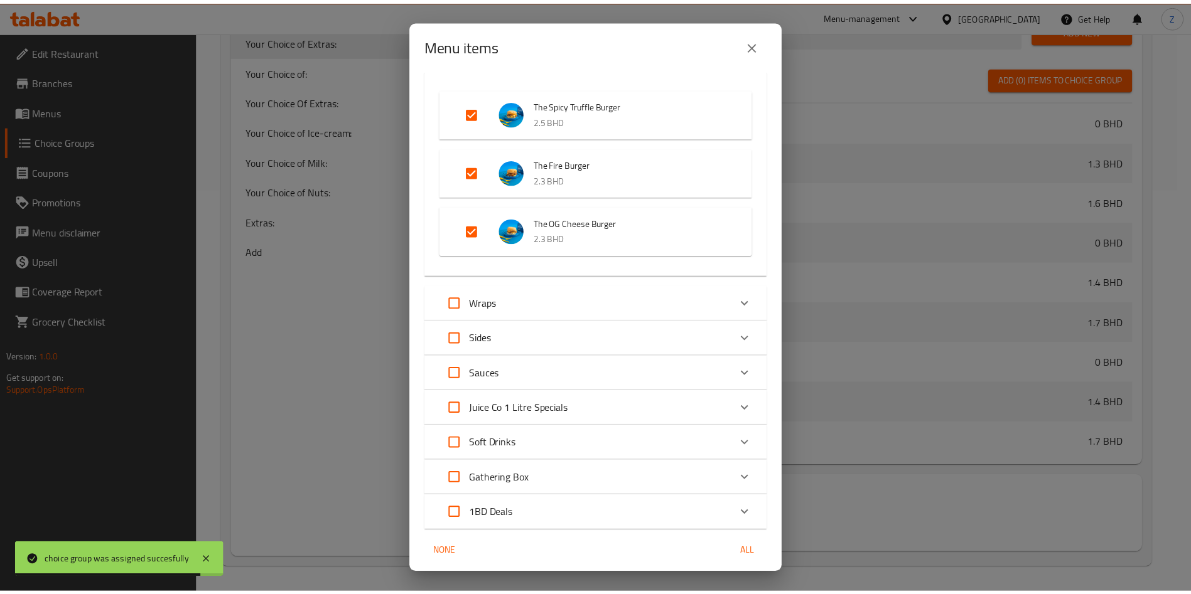
scroll to position [336, 0]
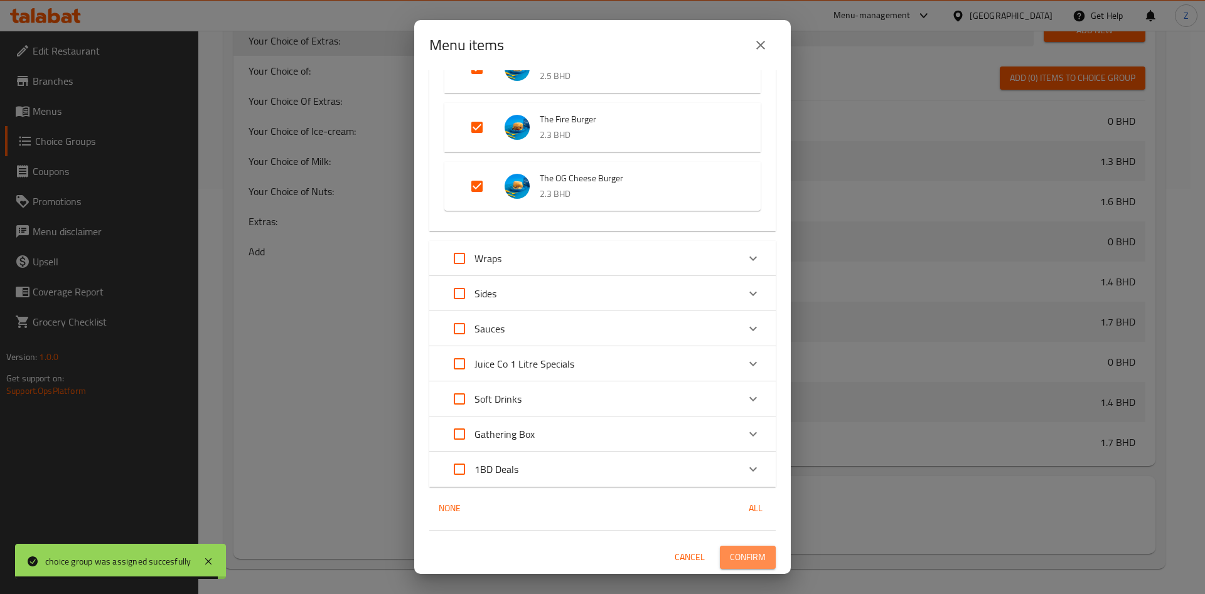
click at [729, 547] on button "Confirm" at bounding box center [748, 557] width 56 height 23
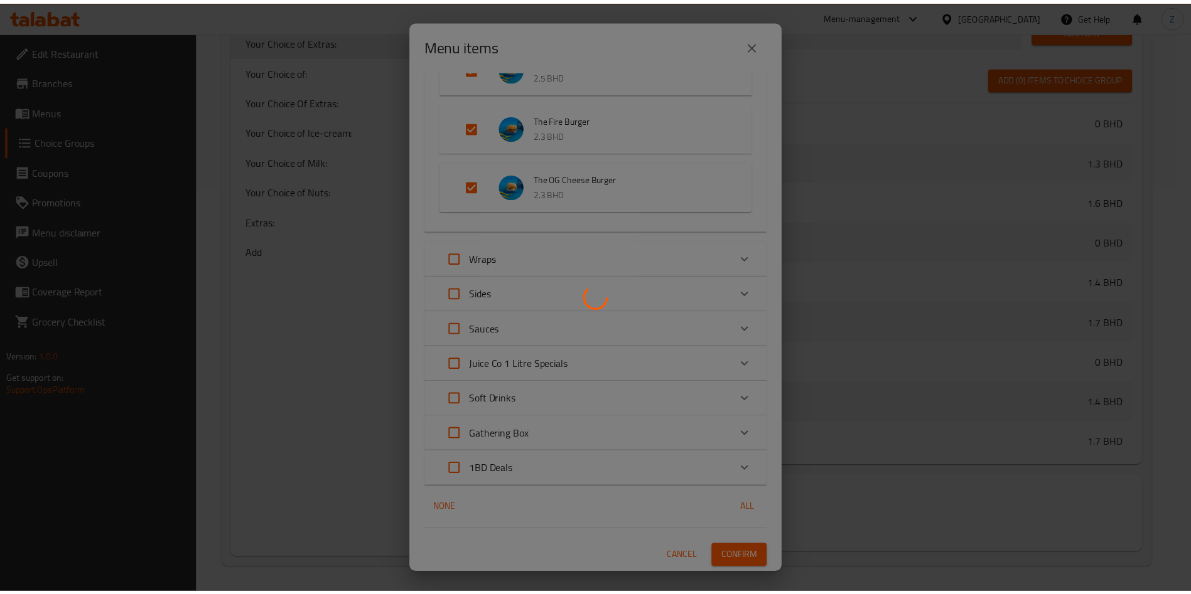
scroll to position [772, 0]
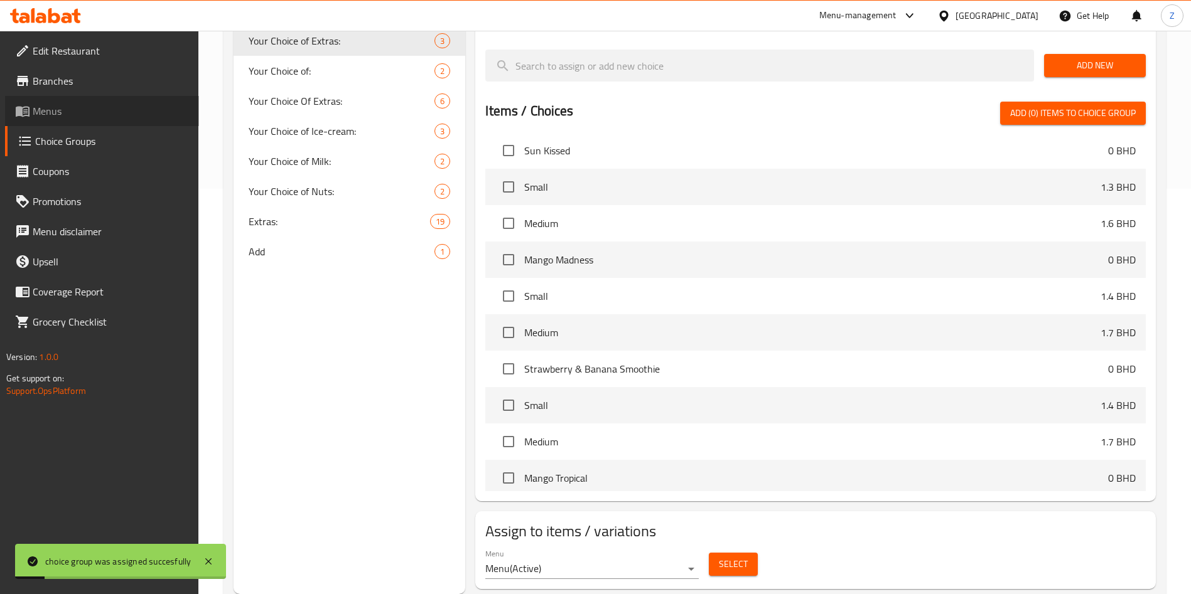
click at [44, 110] on span "Menus" at bounding box center [111, 111] width 156 height 15
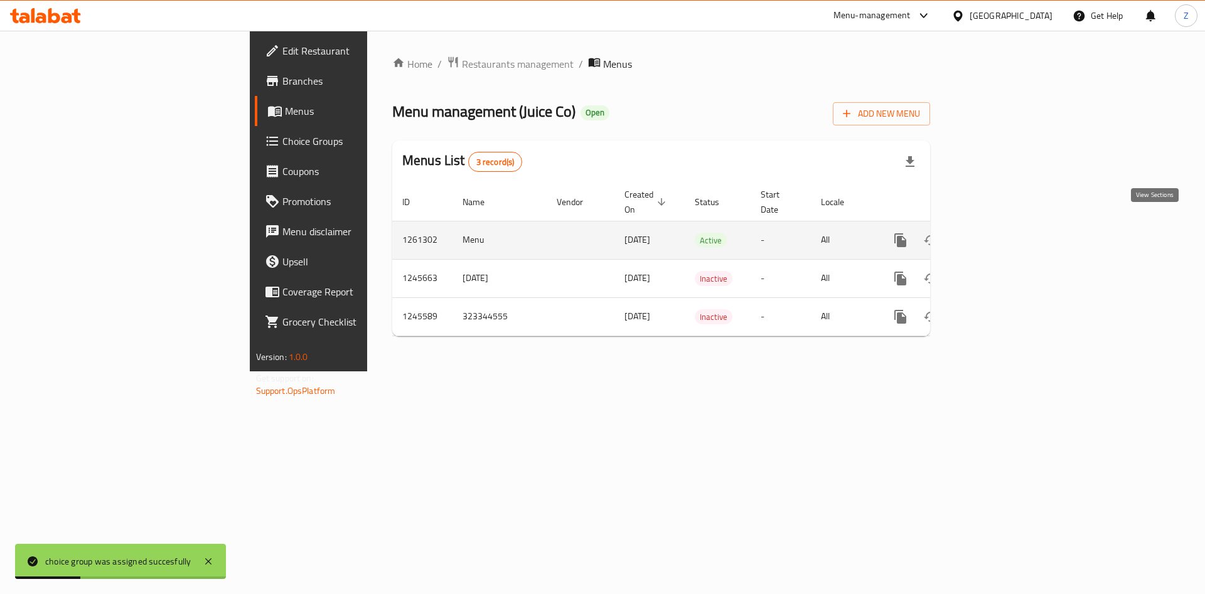
click at [997, 235] on icon "enhanced table" at bounding box center [990, 240] width 11 height 11
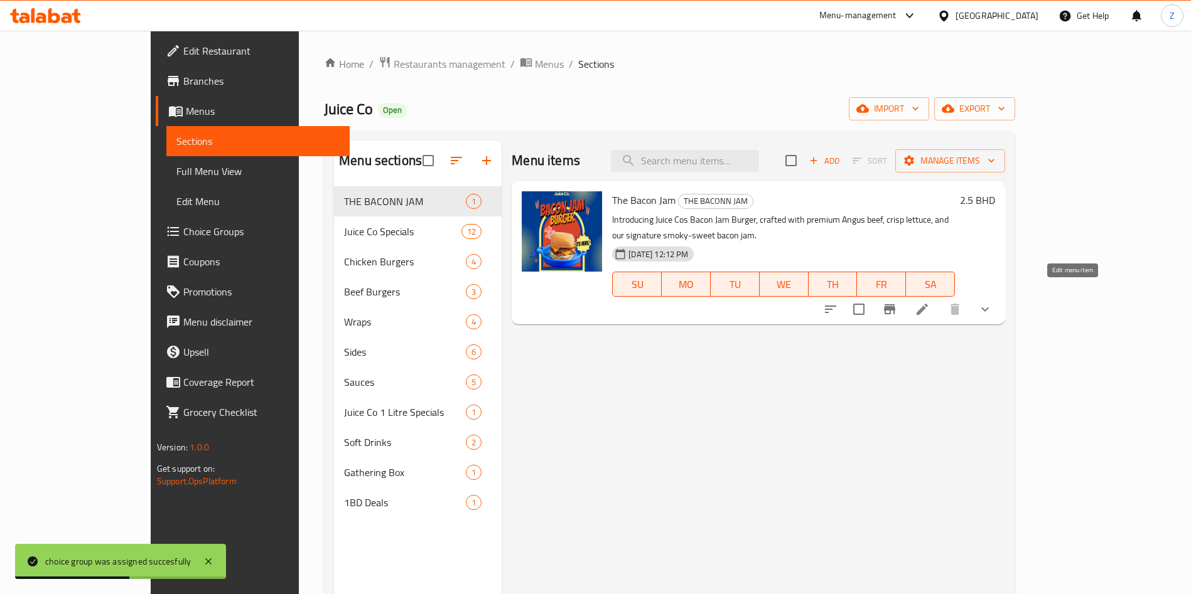
click at [929, 302] on icon at bounding box center [921, 309] width 15 height 15
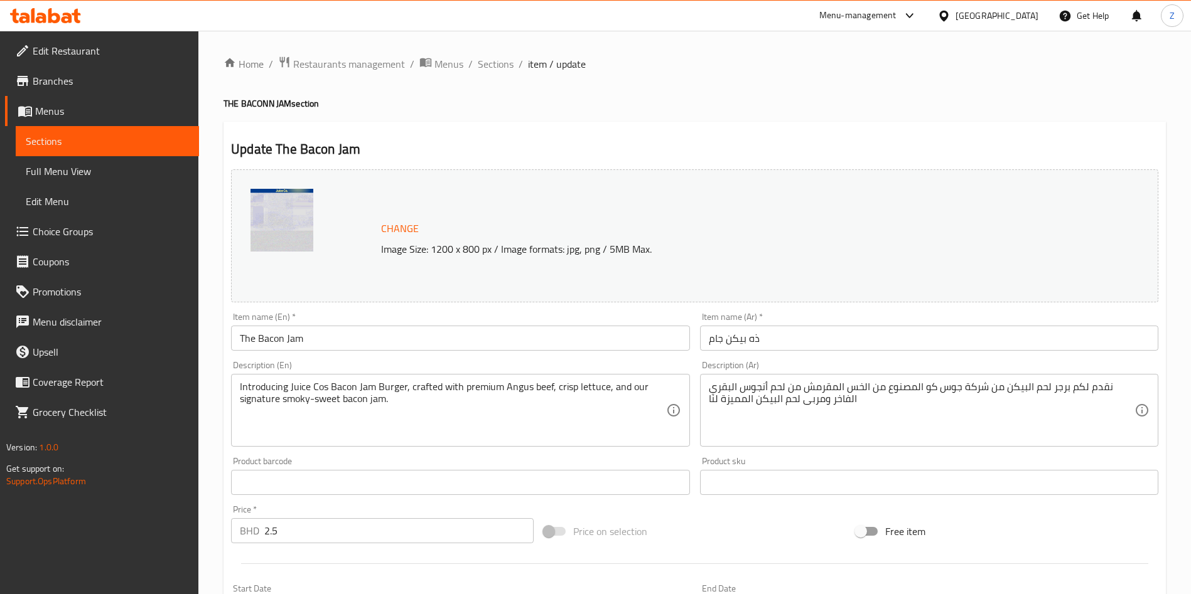
click at [1060, 103] on h4 "THE BACONN JAM section" at bounding box center [694, 103] width 942 height 13
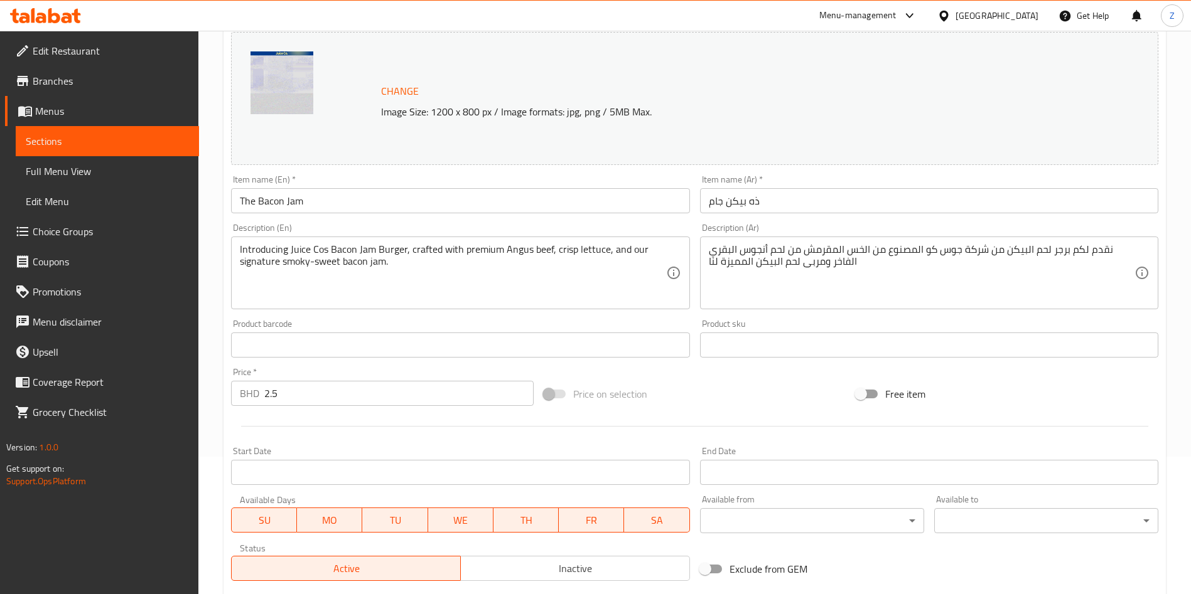
scroll to position [383, 0]
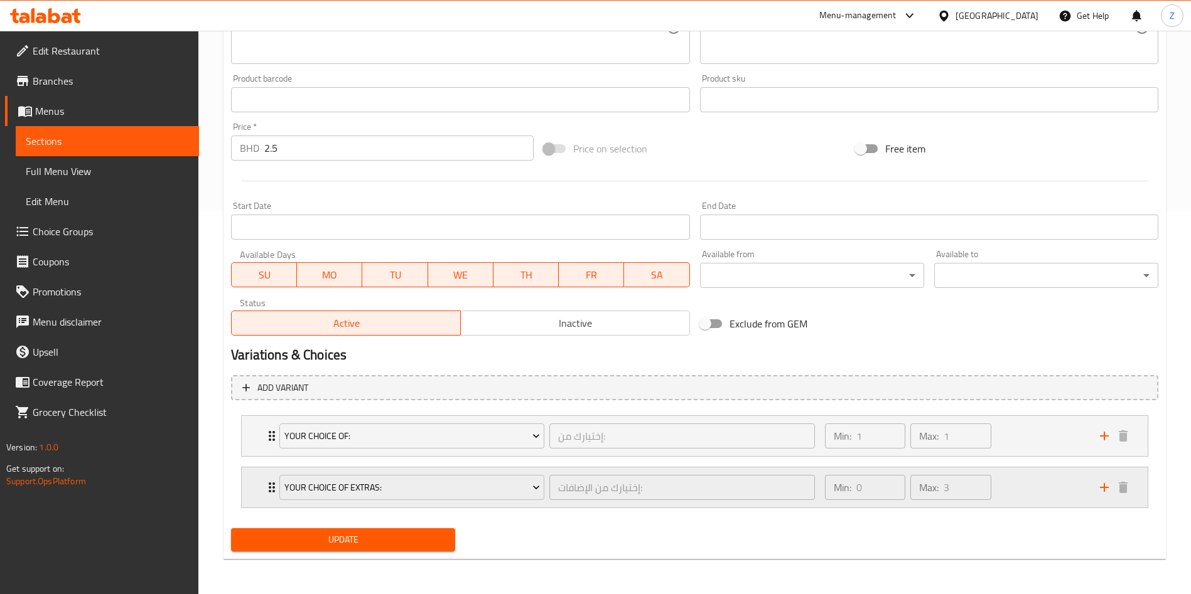
click at [258, 489] on div "Your Choice of Extras: إختيارك من الإضافات: ​ Min: 0 ​ Max: 3 ​" at bounding box center [695, 488] width 906 height 40
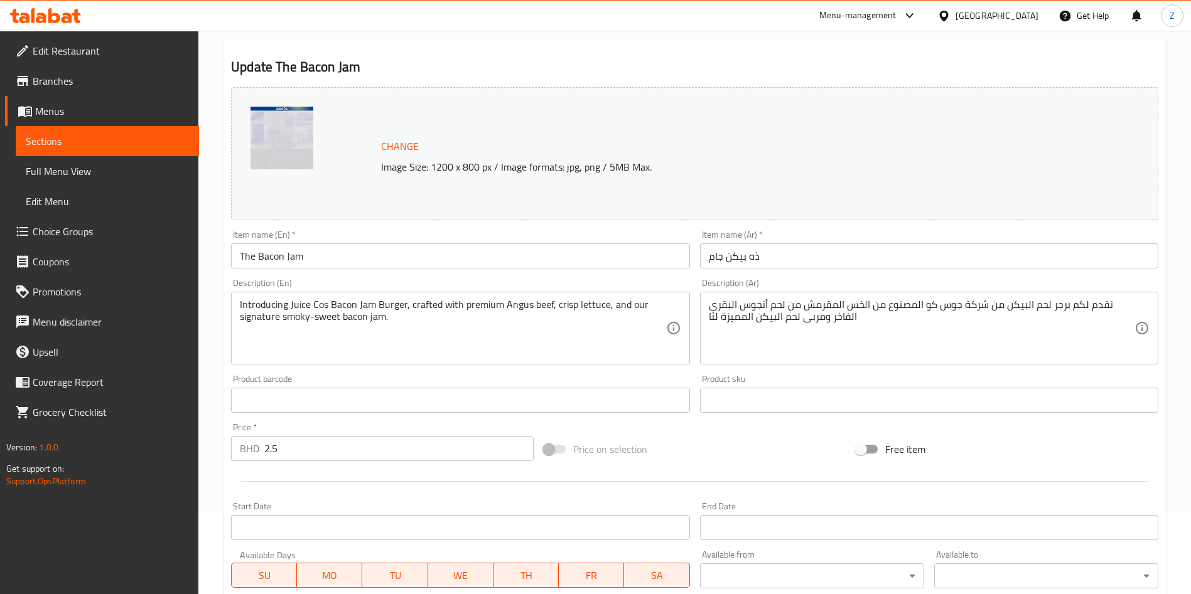
scroll to position [0, 0]
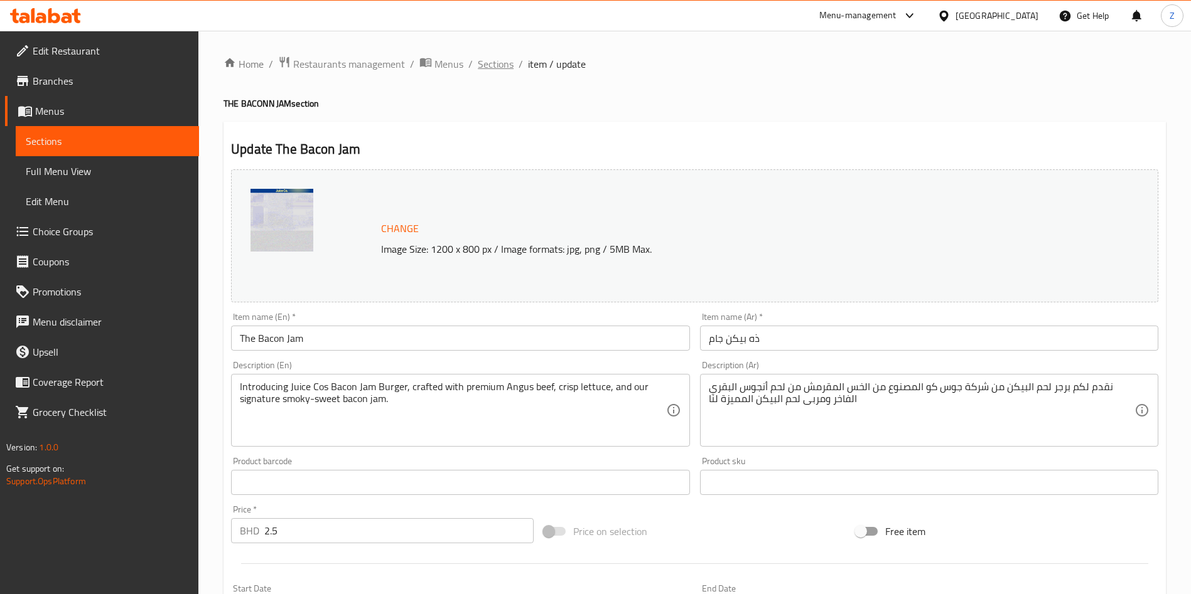
click at [504, 67] on span "Sections" at bounding box center [496, 63] width 36 height 15
